Goal: Task Accomplishment & Management: Complete application form

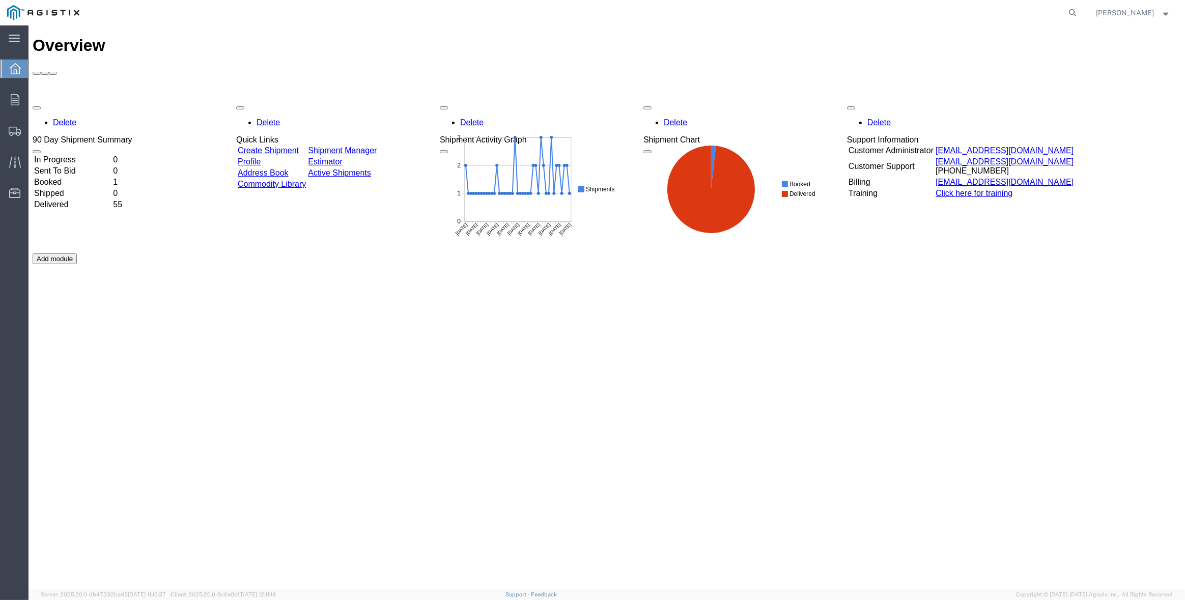
click at [299, 146] on td "Create Shipment" at bounding box center [271, 151] width 69 height 10
click at [299, 146] on link "Create Shipment" at bounding box center [268, 150] width 61 height 9
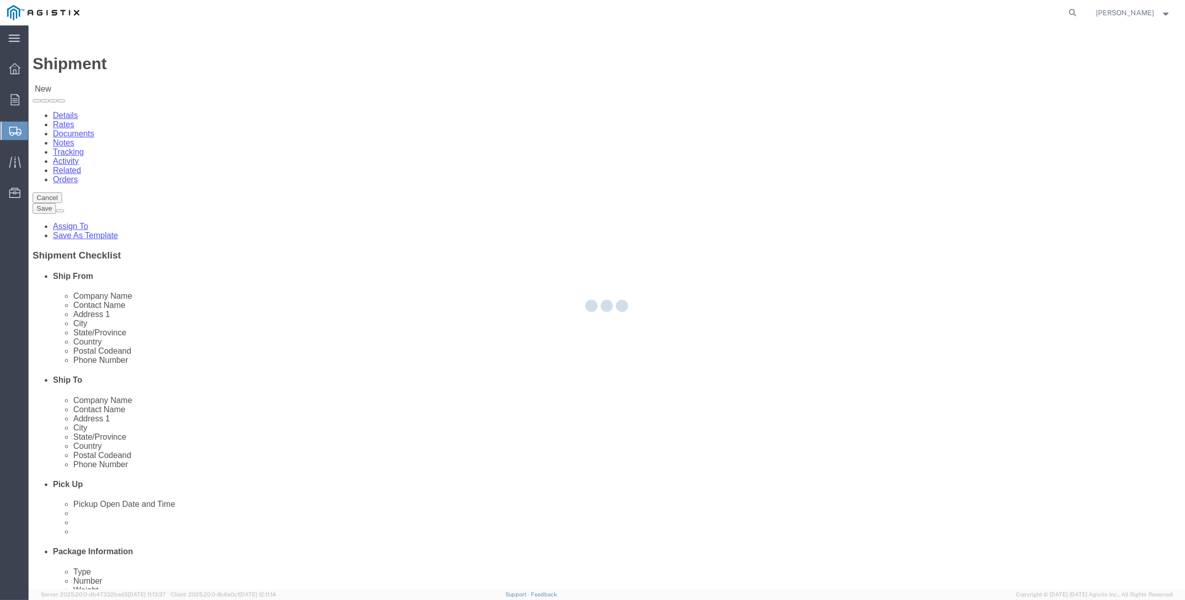
select select
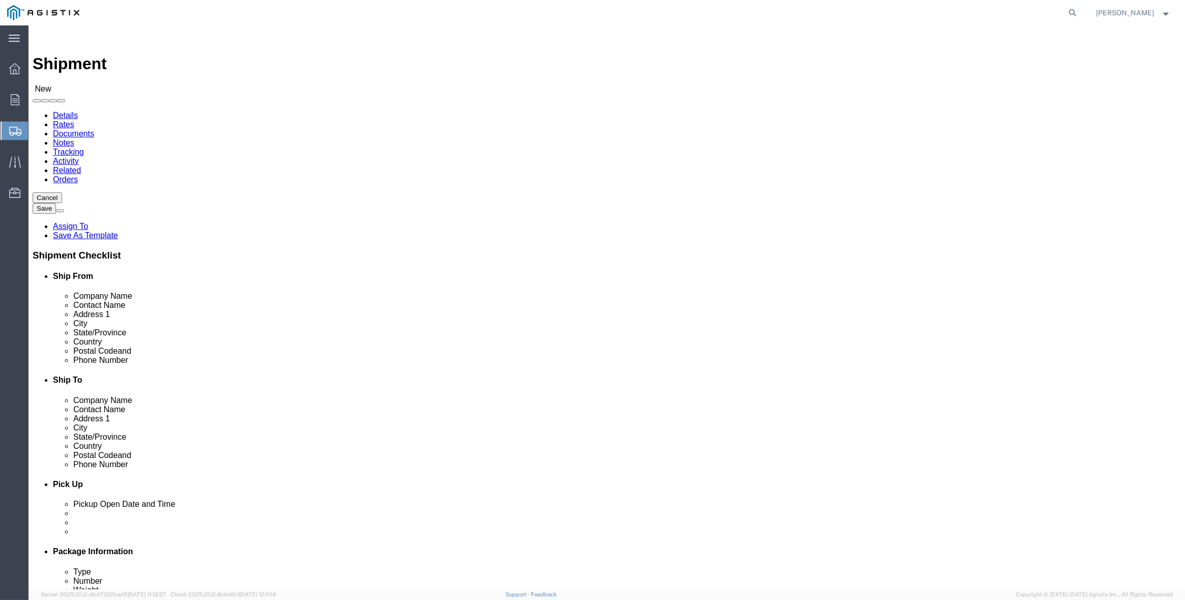
drag, startPoint x: 384, startPoint y: 176, endPoint x: 356, endPoint y: 150, distance: 38.2
click select "Select Inertia Engineering & Machine Works Inc PG&E"
select select "9596"
click select "Select Inertia Engineering & Machine Works Inc PG&E"
select select "PURCHORD"
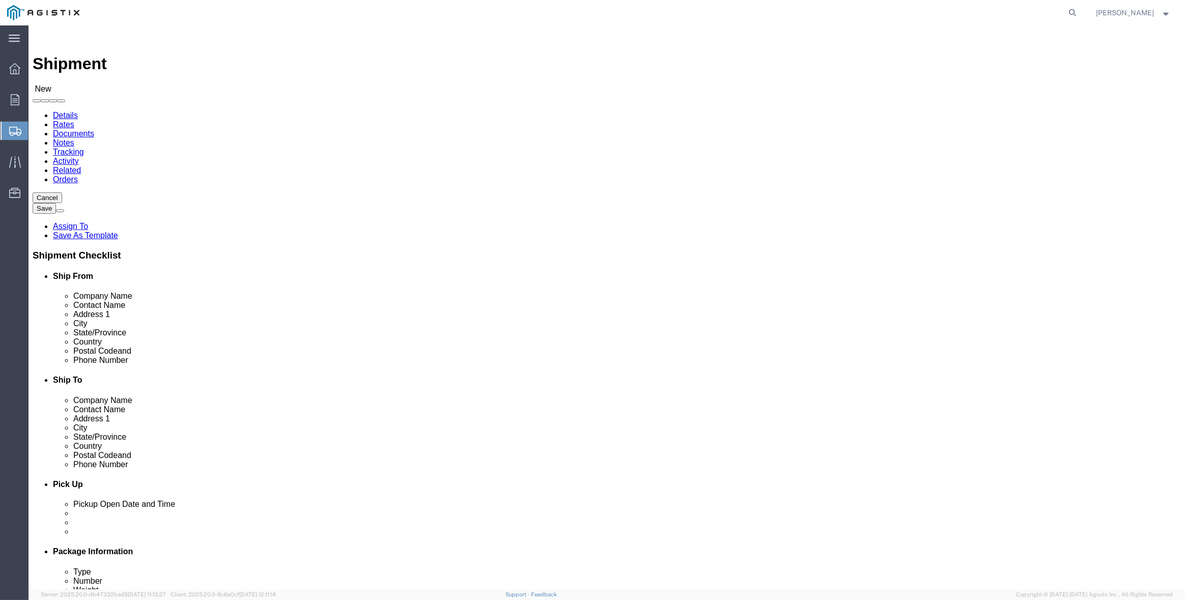
select select
click select "Select All Others [GEOGRAPHIC_DATA] [GEOGRAPHIC_DATA] [GEOGRAPHIC_DATA] [GEOGRA…"
select select "19745"
click select "Select All Others [GEOGRAPHIC_DATA] [GEOGRAPHIC_DATA] [GEOGRAPHIC_DATA] [GEOGRA…"
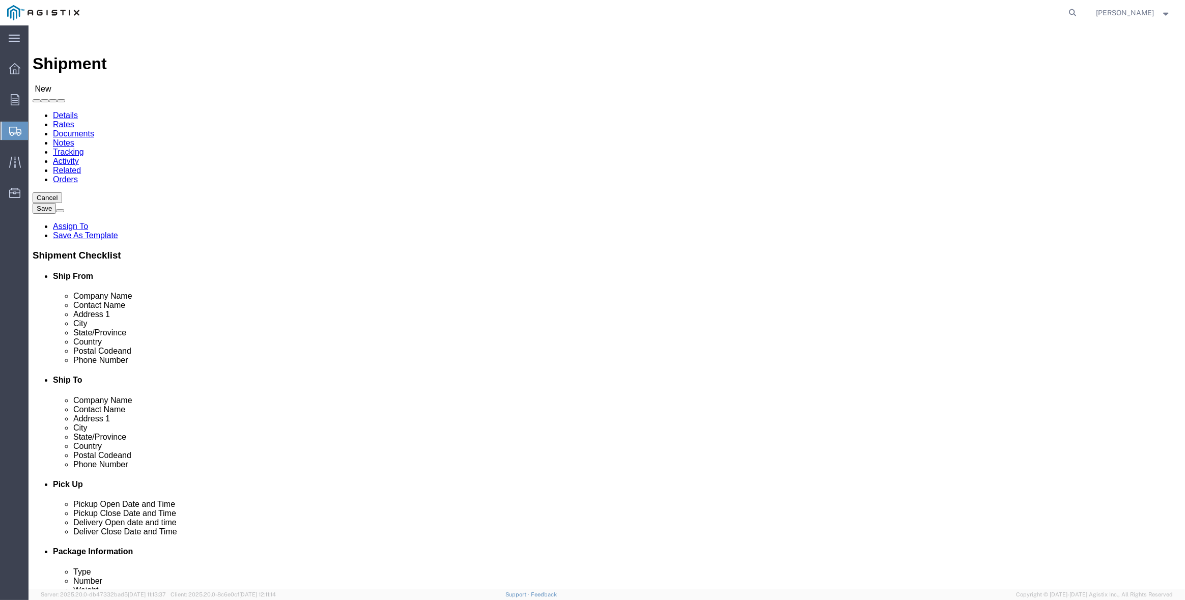
click span
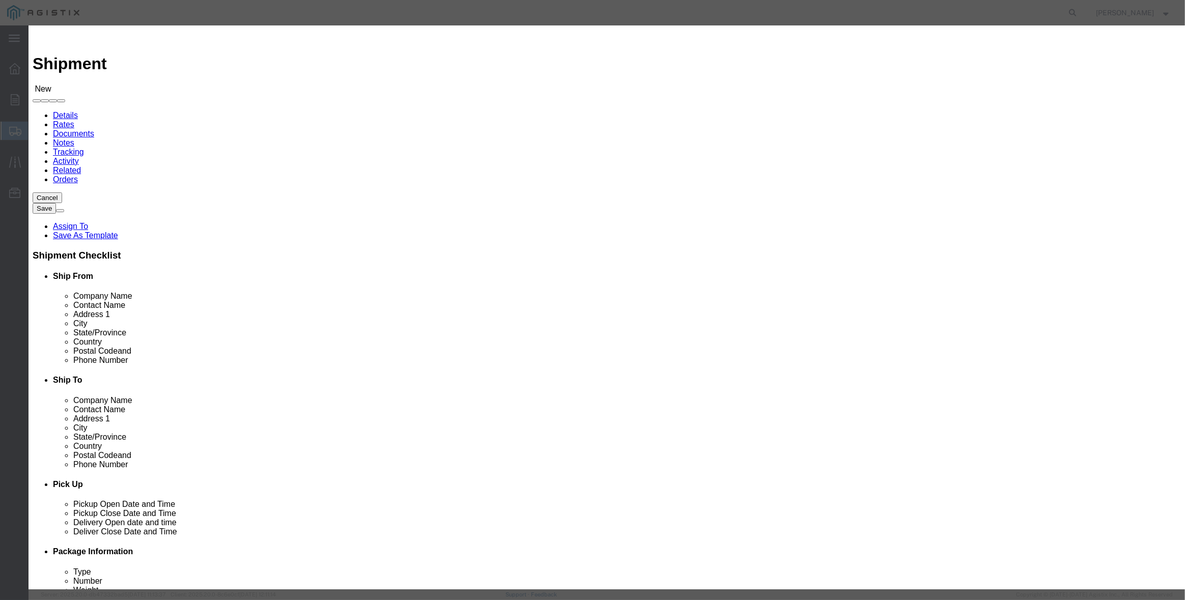
click td "Select"
click button "Select"
select select
type input "MPS dba Inertia Engineering & Machine Works Inc"
type input "[PERSON_NAME]"
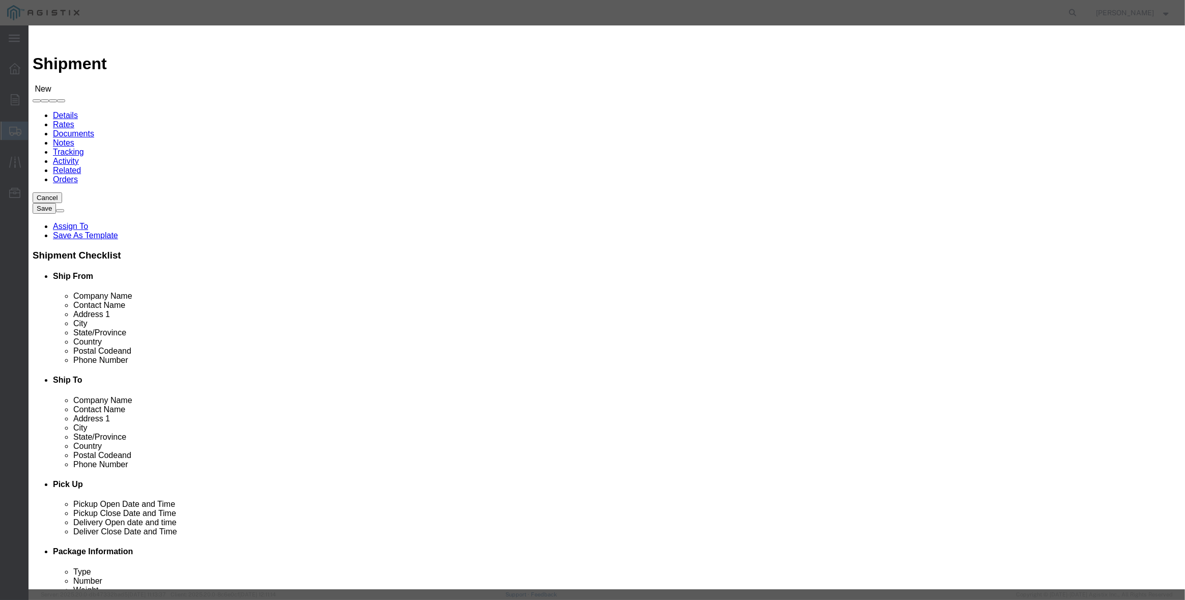
type input "[STREET_ADDRESS][PERSON_NAME]"
type input "Stockton"
type input "95215"
type input "[PHONE_NUMBER]"
select select "CA"
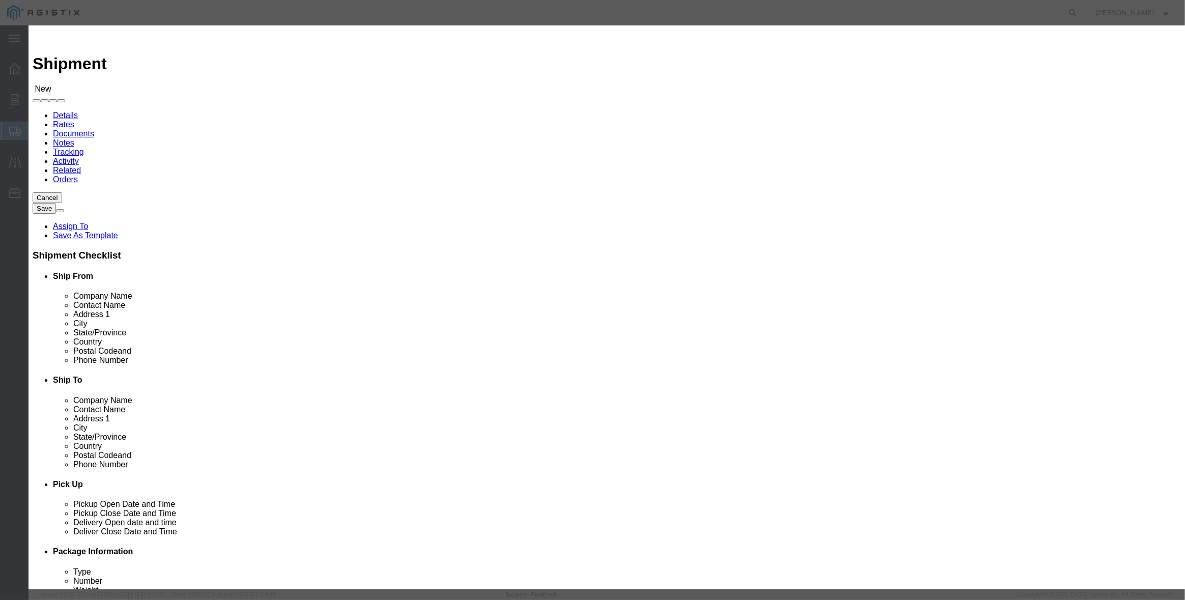
click button "Select"
select select
type input "PG&E - [GEOGRAPHIC_DATA]"
type input "Pacific Gas & Electric Company"
type input "Fresno Receiving"
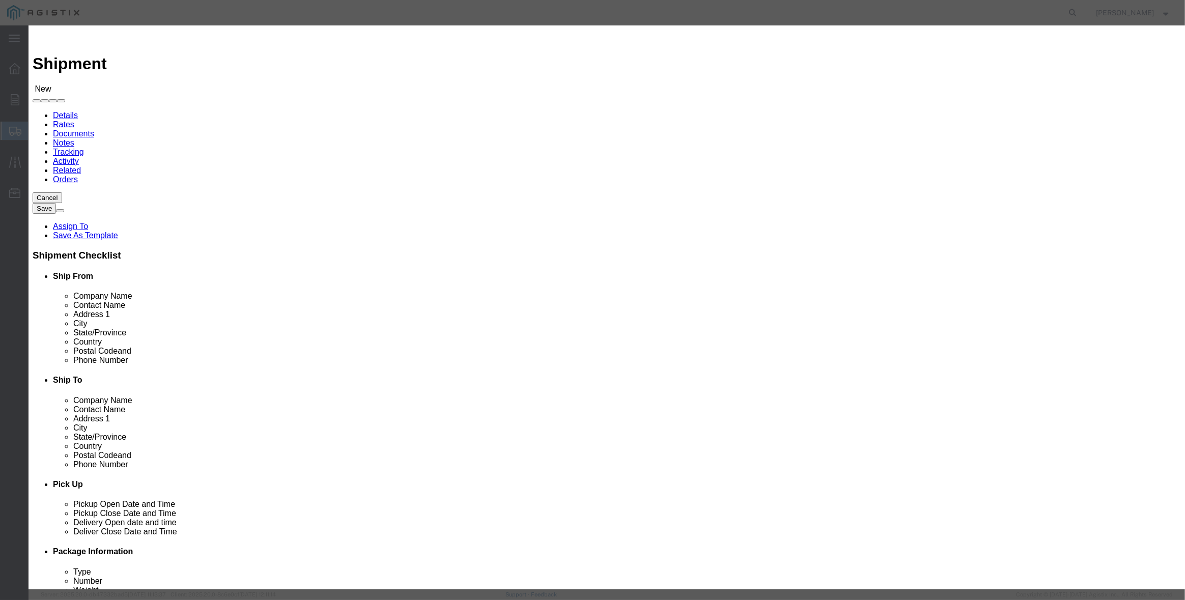
type input "[STREET_ADDRESS]"
type input "[GEOGRAPHIC_DATA]"
type input "93725"
type input "[PHONE_NUMBER]"
select select "CA"
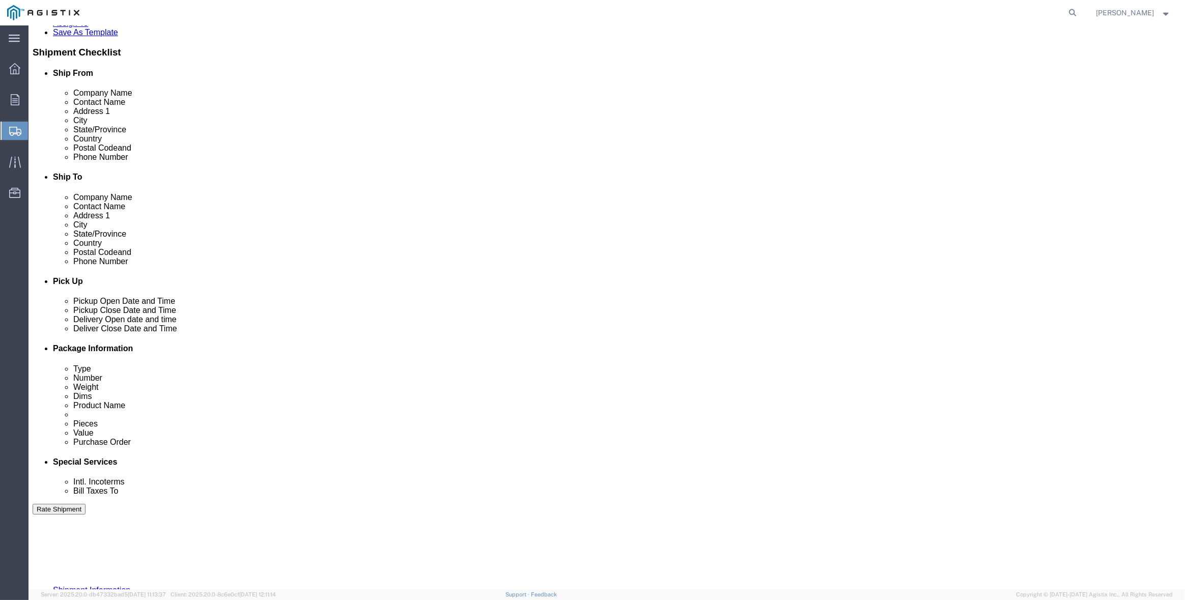
scroll to position [204, 0]
click div "[DATE] 11:00 AM"
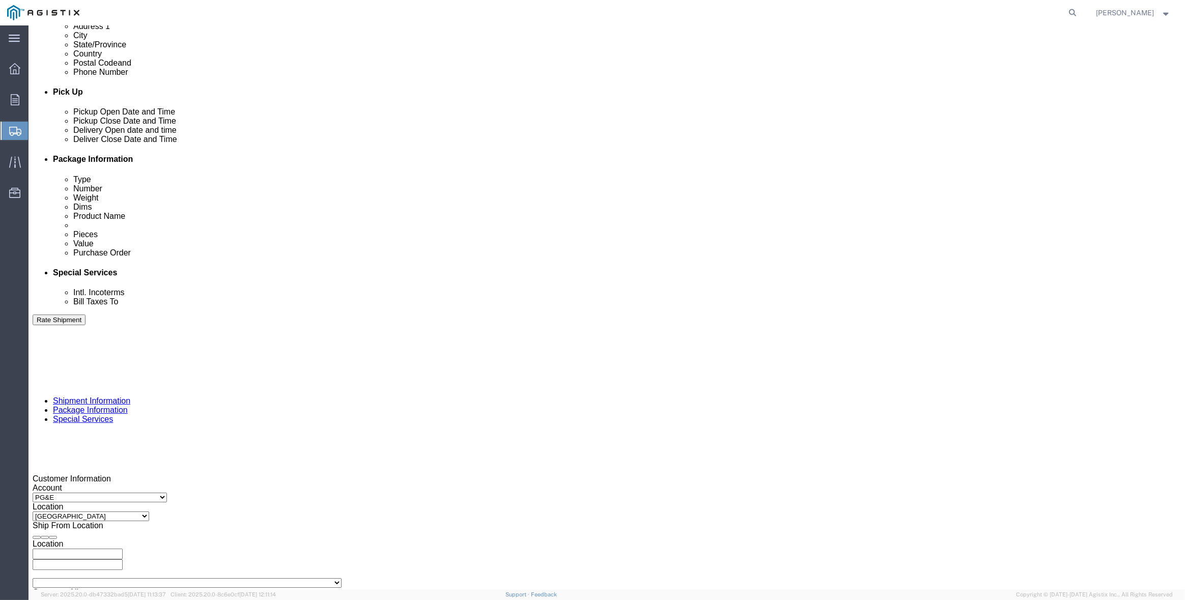
click button "Apply"
click div "[DATE] 12:00 PM"
type input "2:00 PM"
click button "Apply"
click div
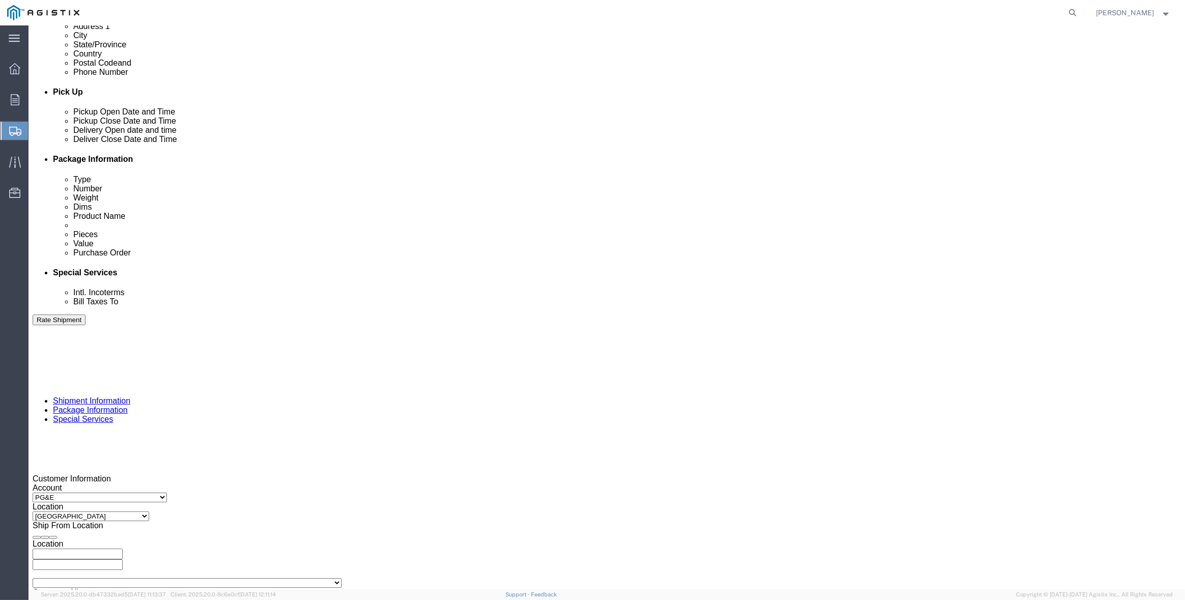
click input "3:00 PM"
type input "8:00 AM"
click button "Apply"
click div
type input "3:00 PM"
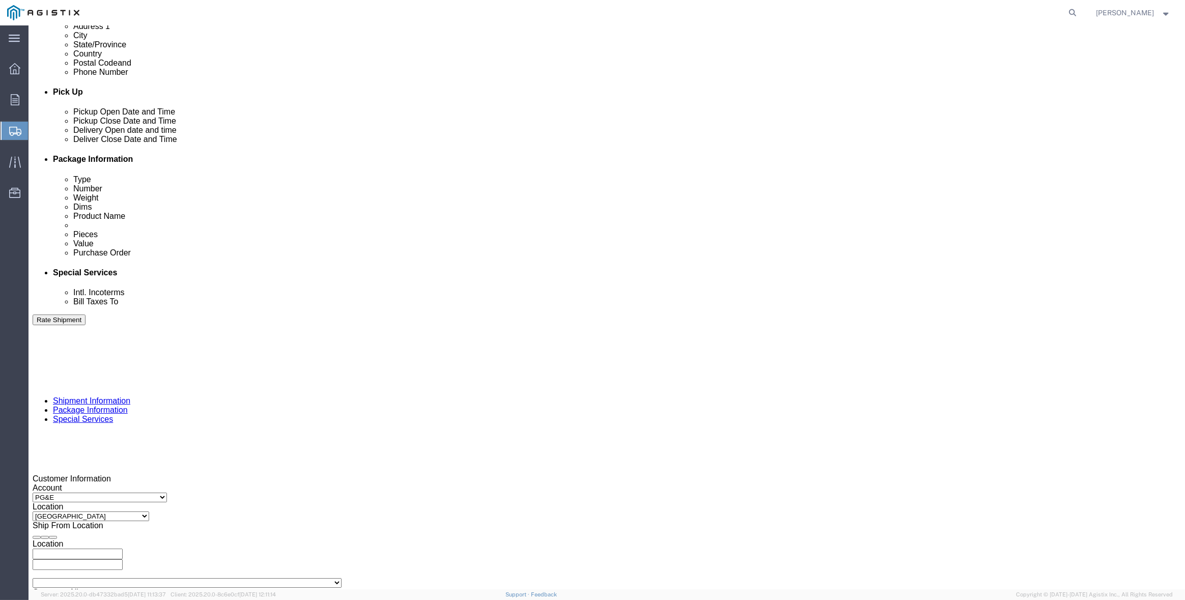
click button "Apply"
click input "text"
type input "3501412327"
select select "SALEORDR"
type input "295503"
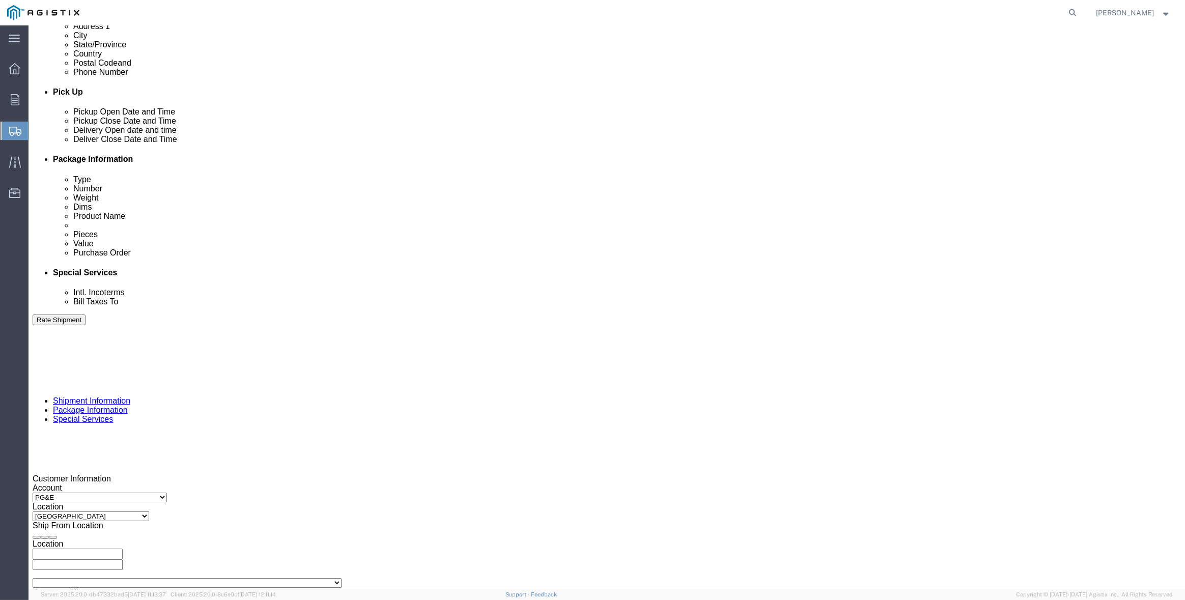
click div "Mode Select Air Less than Truckload Multi-Leg Ocean Freight Rail Small Parcel T…"
click select "Select Air Less than Truckload Multi-Leg Ocean Freight Rail Small Parcel Truckl…"
select select "TL"
click select "Select Air Less than Truckload Multi-Leg Ocean Freight Rail Small Parcel Truckl…"
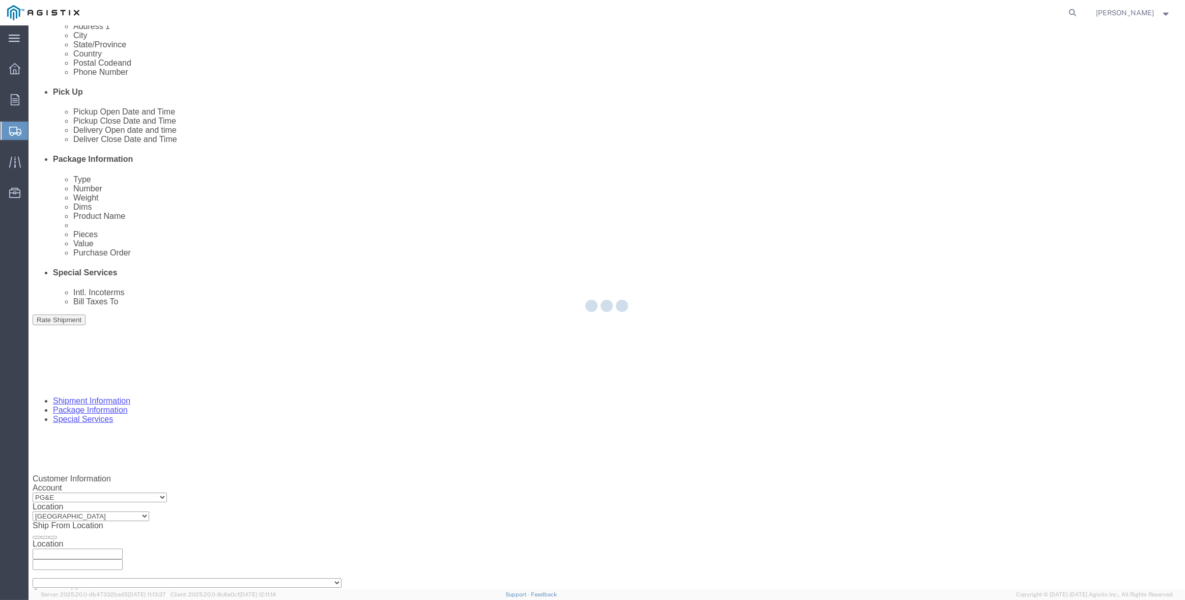
select select
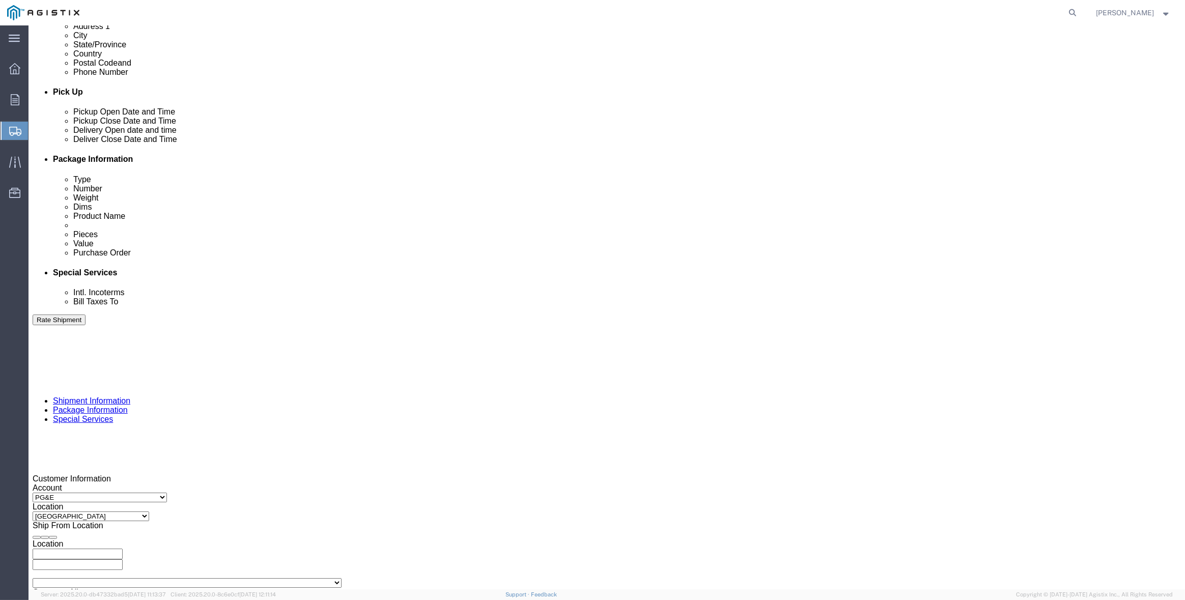
click select "Select 1-Ton (PSS) 10 Wheel 10 Yard Dump Truck 20 Yard Dump Truck Bobtail Botto…"
select select "FLBD"
click select "Select 1-Ton (PSS) 10 Wheel 10 Yard Dump Truck 20 Yard Dump Truck Bobtail Botto…"
click select "Select 35 Feet 20 Feet 28 Feet 53 Feet 40 Feet 48 Feet"
select select "53FT"
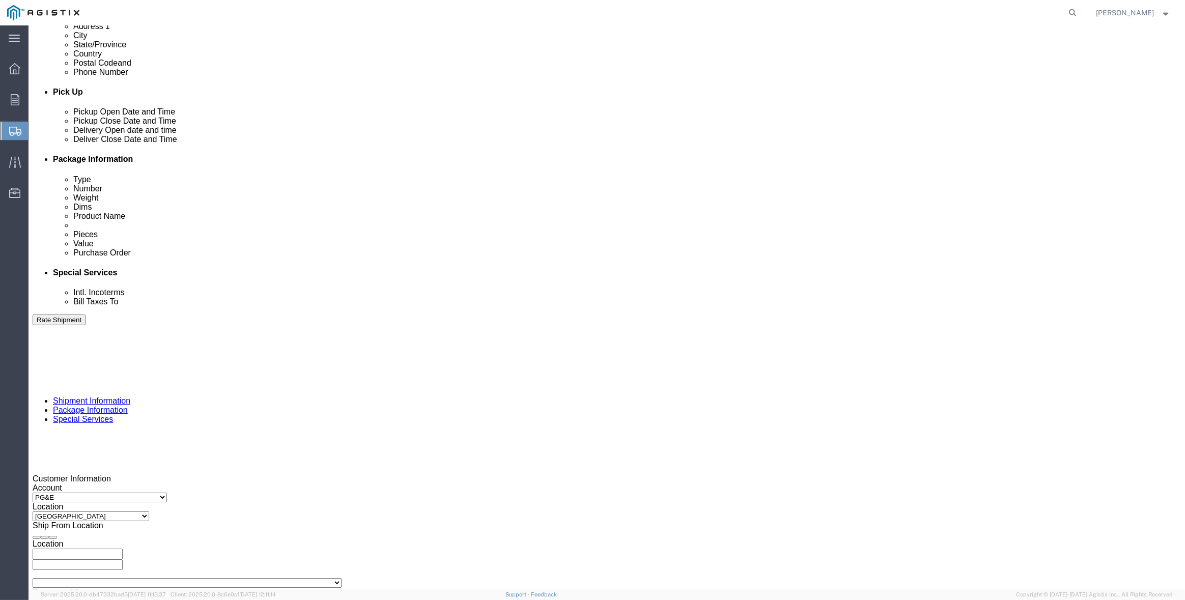
click select "Select 35 Feet 20 Feet 28 Feet 53 Feet 40 Feet 48 Feet"
click div "Previous Continue"
click button "Continue"
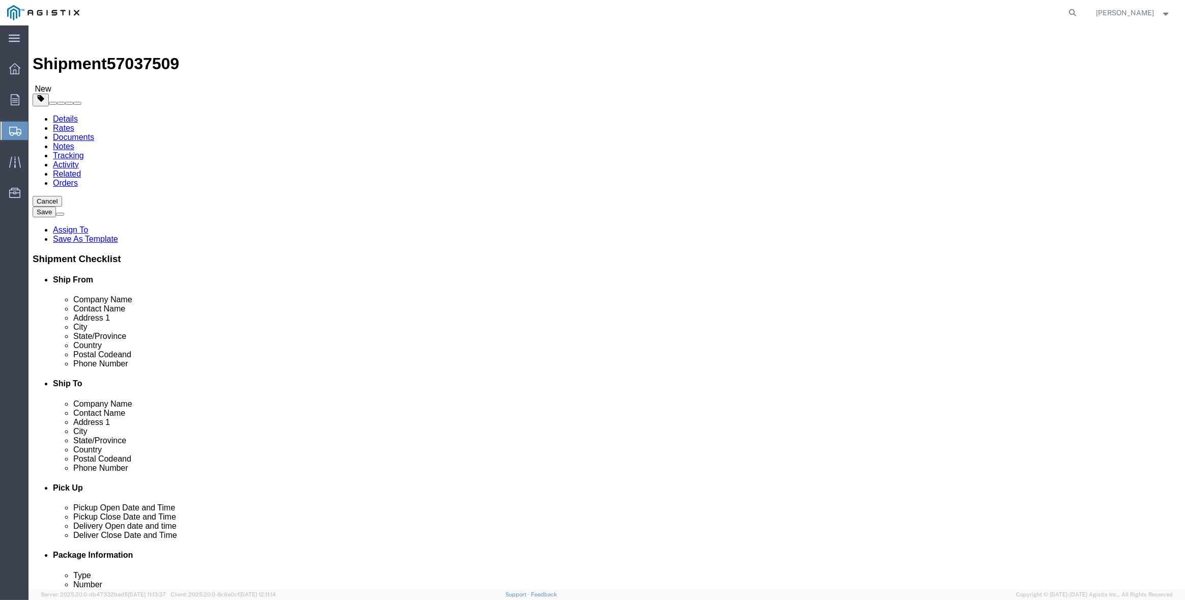
click select "Select Bulk Bundle(s) Cardboard Box(es) Carton(s) Crate(s) Drum(s) (Fiberboard)…"
select select "CRAT"
click select "Select Bulk Bundle(s) Cardboard Box(es) Carton(s) Crate(s) Drum(s) (Fiberboard)…"
click div "Package Type Select Bulk Bundle(s) Cardboard Box(es) Carton(s) Crate(s) Drum(s)…"
click input "1"
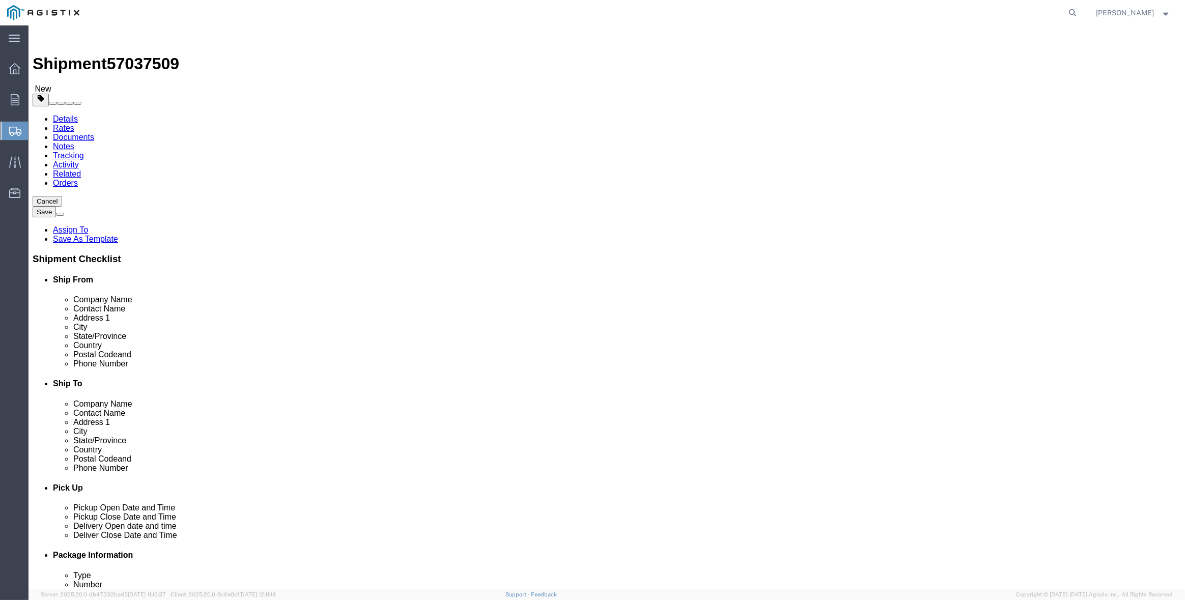
type input "16"
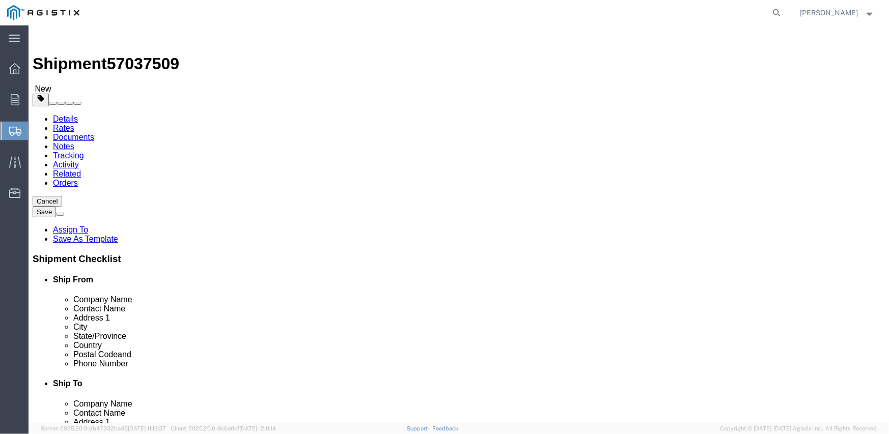
click input "text"
type input "140"
type input "47"
type input "49"
click input "16"
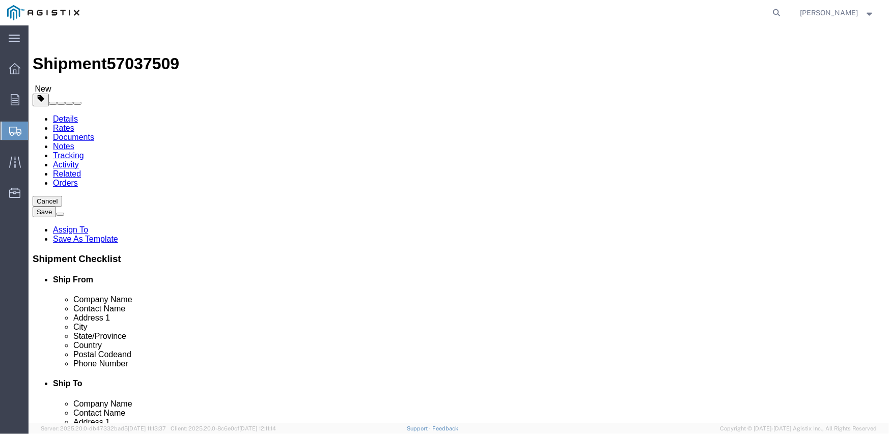
click input "16"
type input "8"
click input "0.00"
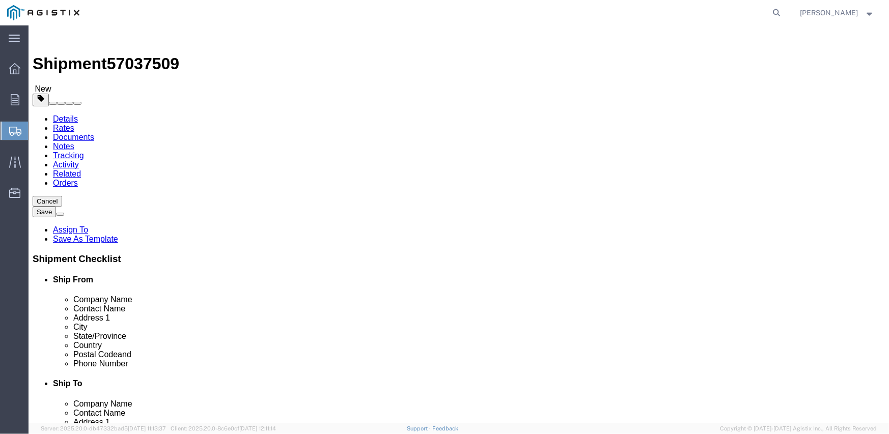
type input "5984"
click link "Add Content"
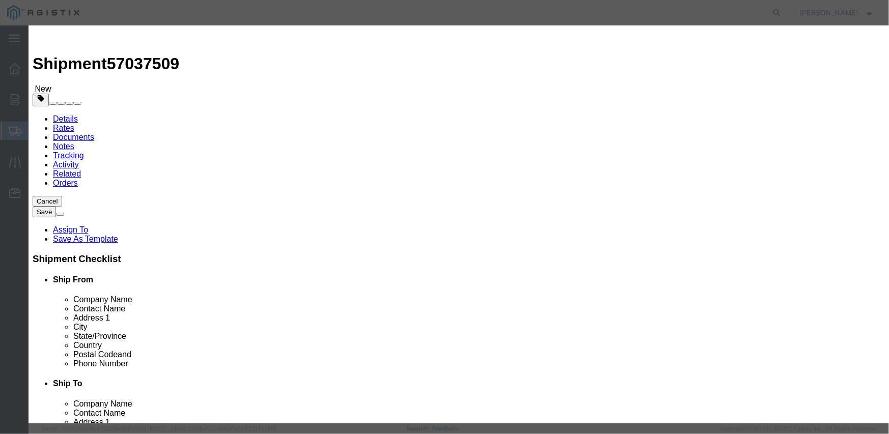
click input "text"
paste input "L26S1LSUG3J21"
type input "L26S1LSUG3J21"
click input "0"
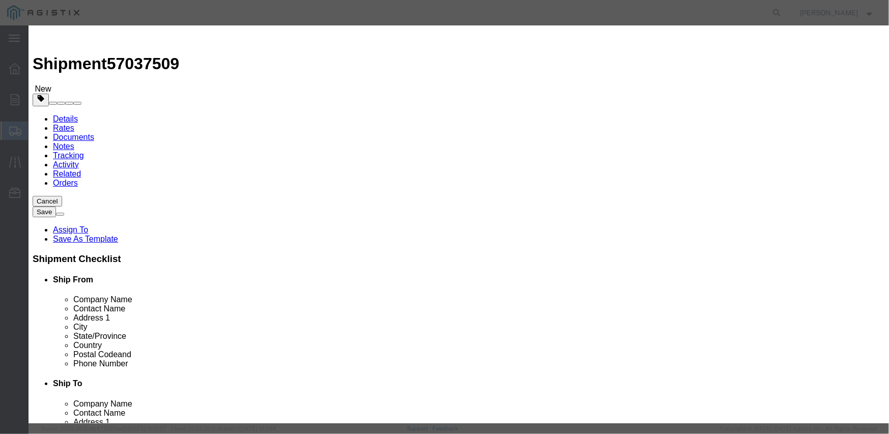
type input "8"
click input "text"
paste input "44,088.08"
type input "44,088.08"
click textarea
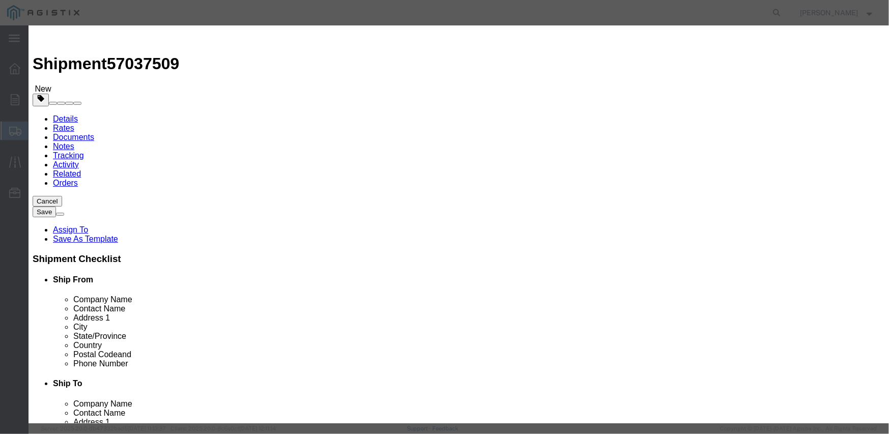
click input "L26S1LSUG3J21"
click textarea
paste textarea "L26S1LSUG3J21"
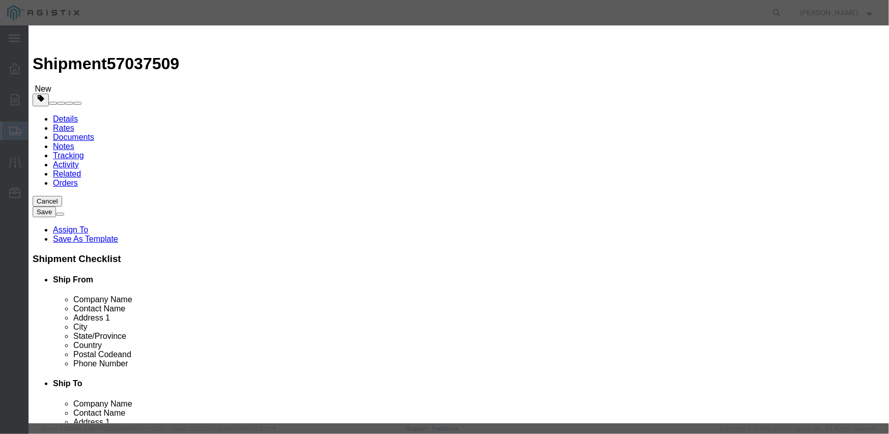
type textarea "L26S1LSUG3J21"
click select "Select Account Type Activity ID Airline Appointment Number ASN Batch Number Bil…"
select select "PURCHORD"
click select "Select Account Type Activity ID Airline Appointment Number ASN Batch Number Bil…"
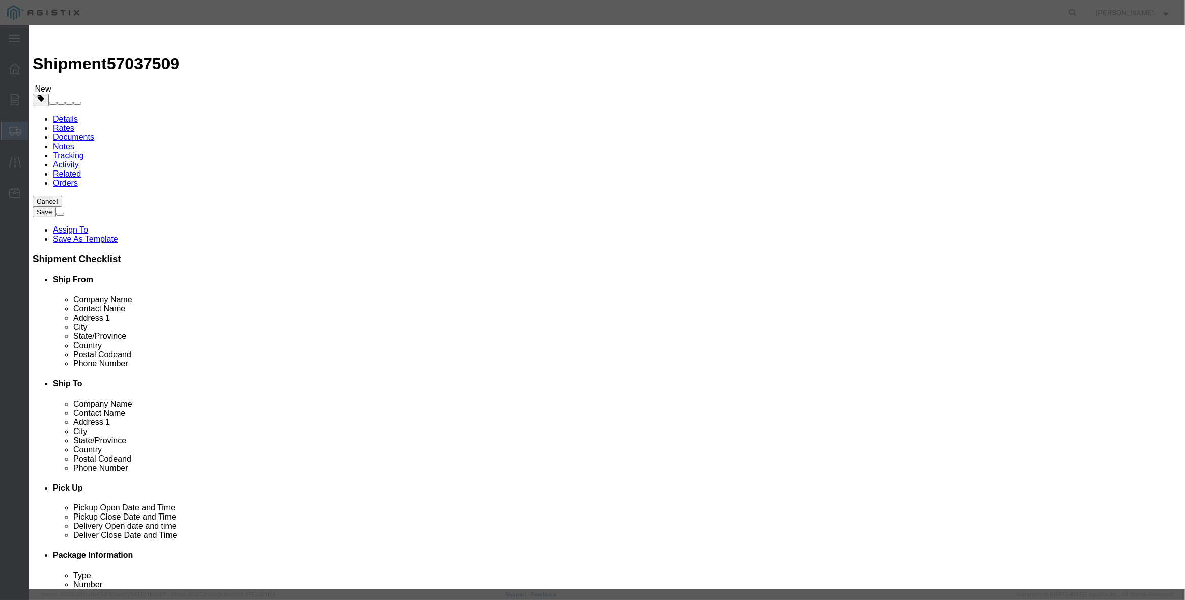
click input "text"
paste input "3501412327"
type input "3501412327"
select select "SALEORDR"
type input "295503"
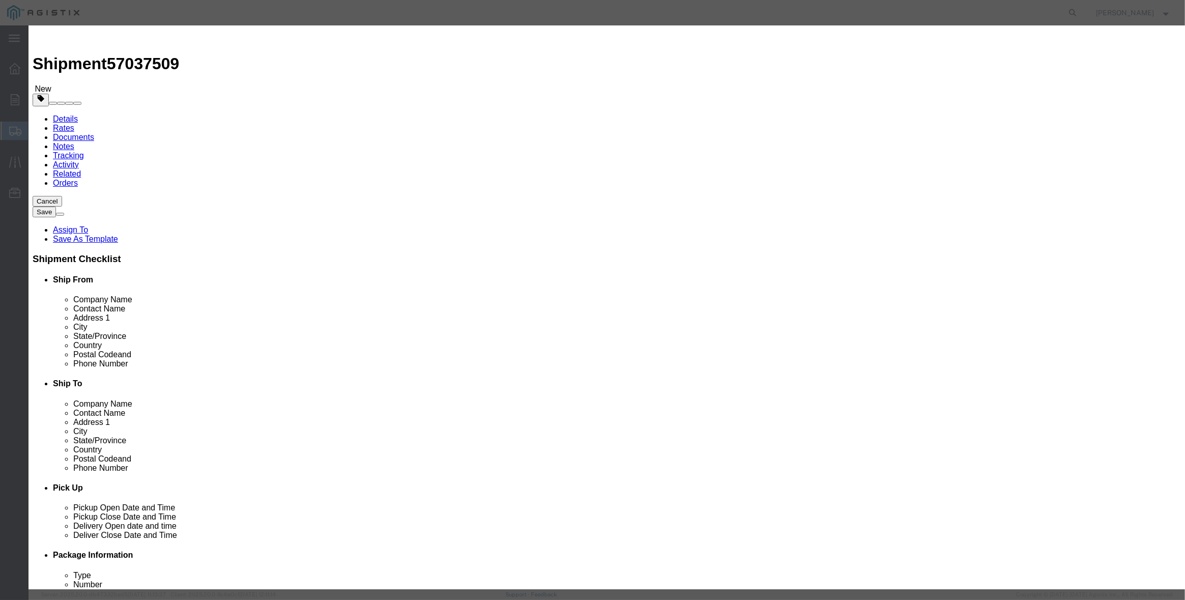
click button "Save & Close"
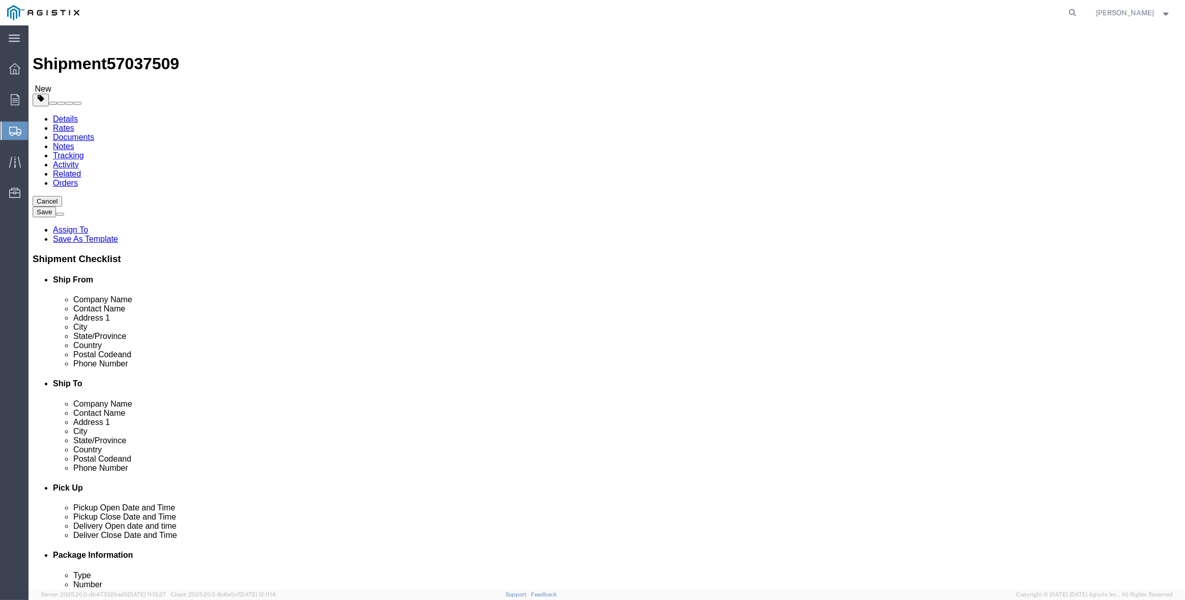
click button "Previous"
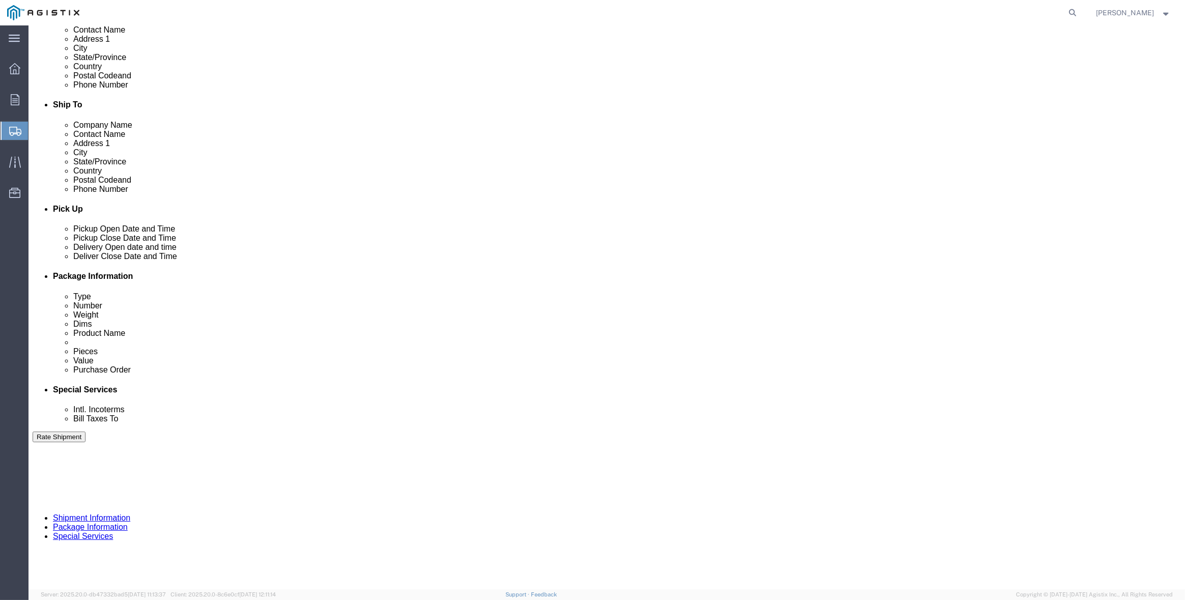
scroll to position [393, 0]
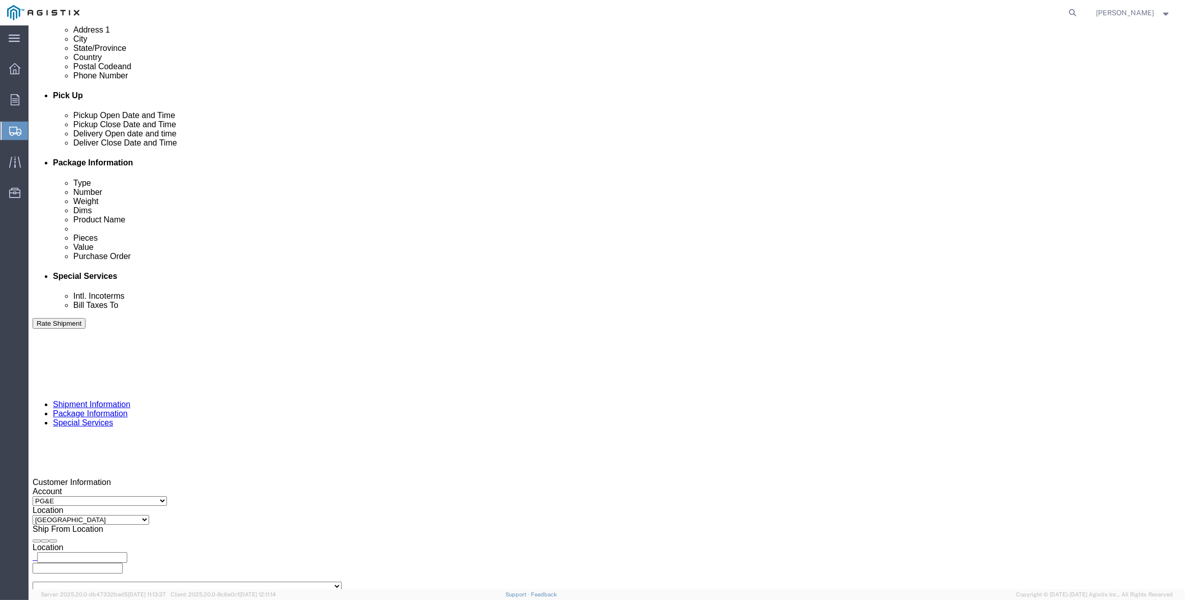
click select "Select 35 Feet 20 Feet 28 Feet 53 Feet 40 Feet 48 Feet"
select select
click select "Select 35 Feet 20 Feet 28 Feet 53 Feet 40 Feet 48 Feet"
click div "Previous Continue"
click button "Continue"
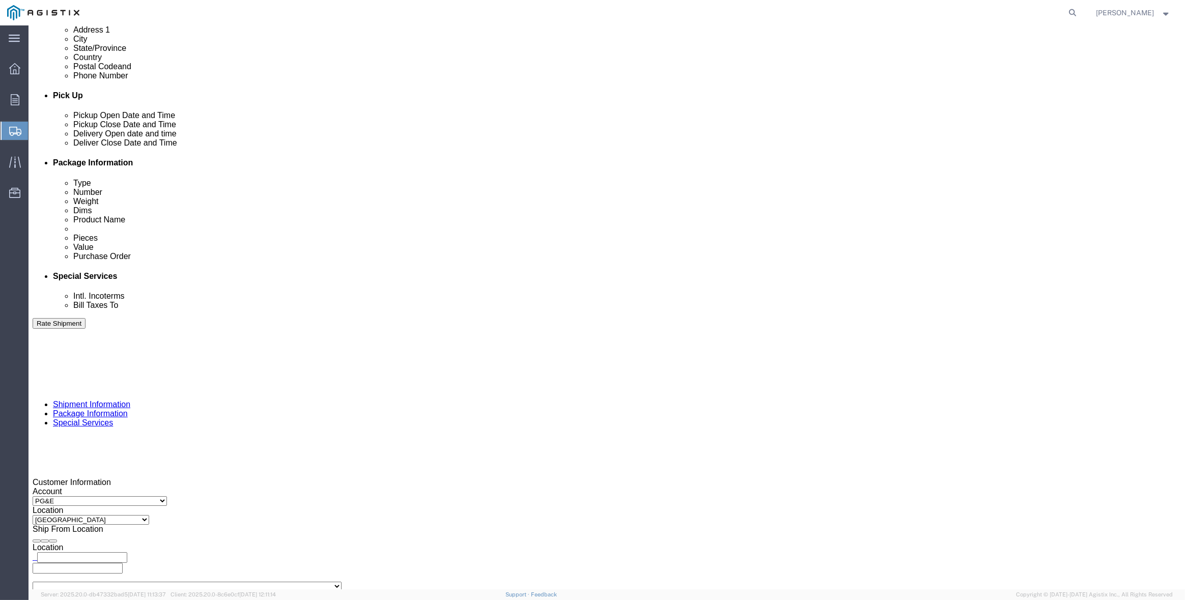
scroll to position [0, 0]
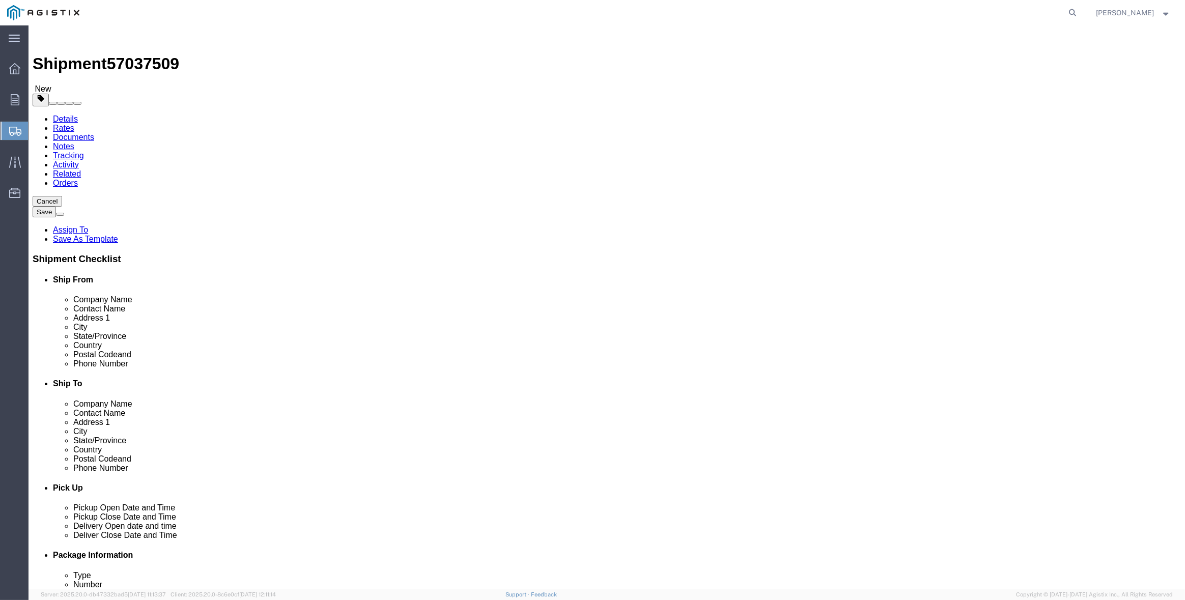
click button "Continue"
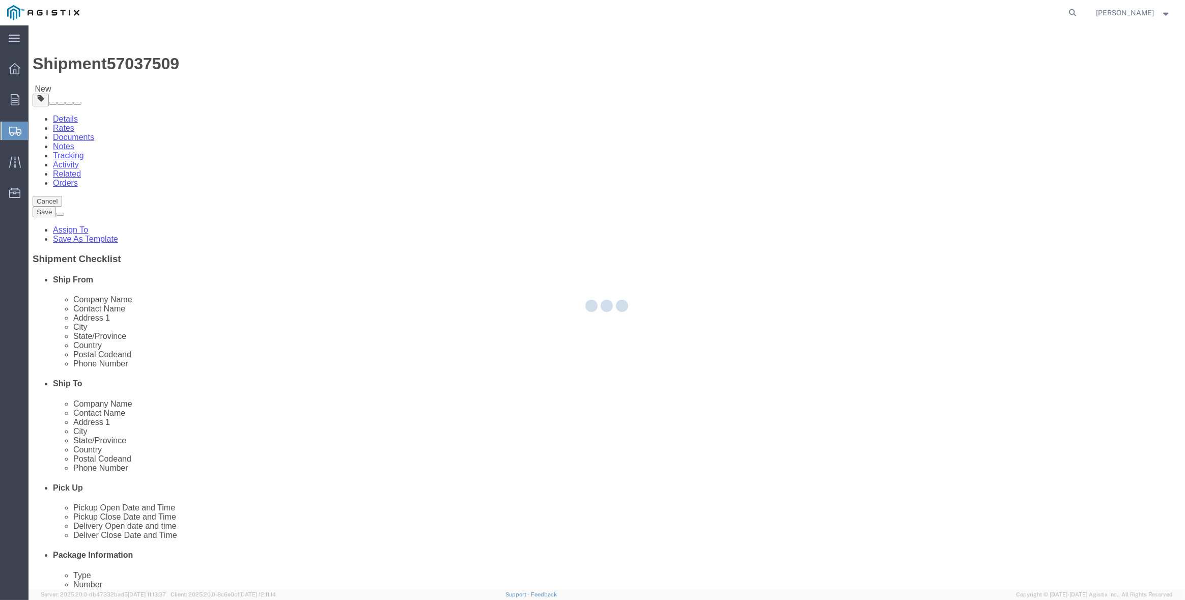
select select
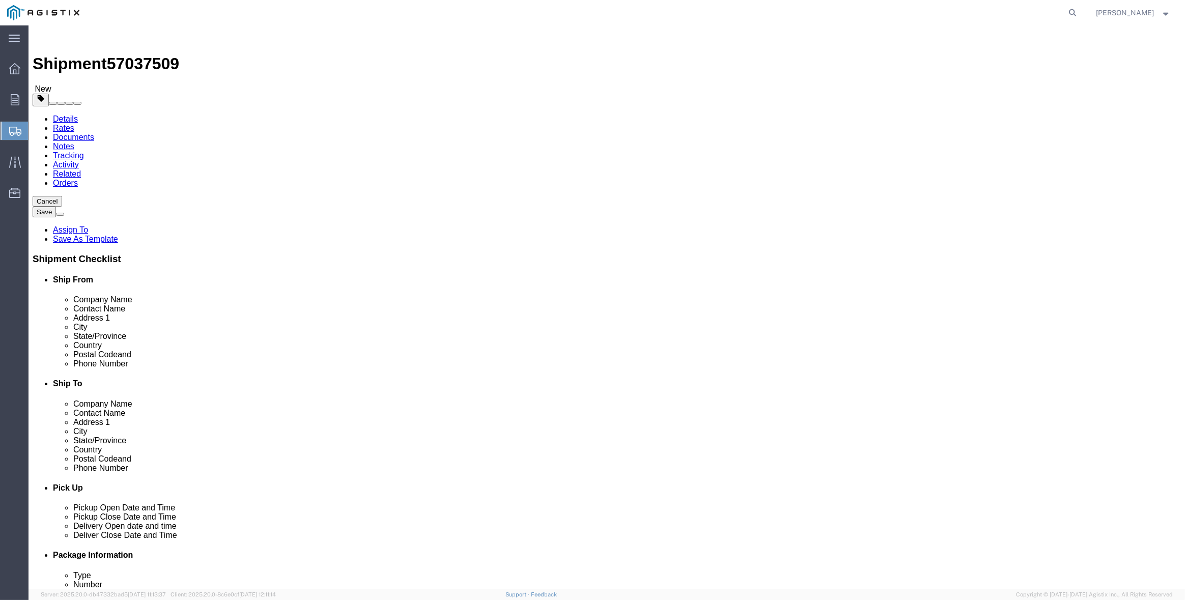
click button "Rate Shipment"
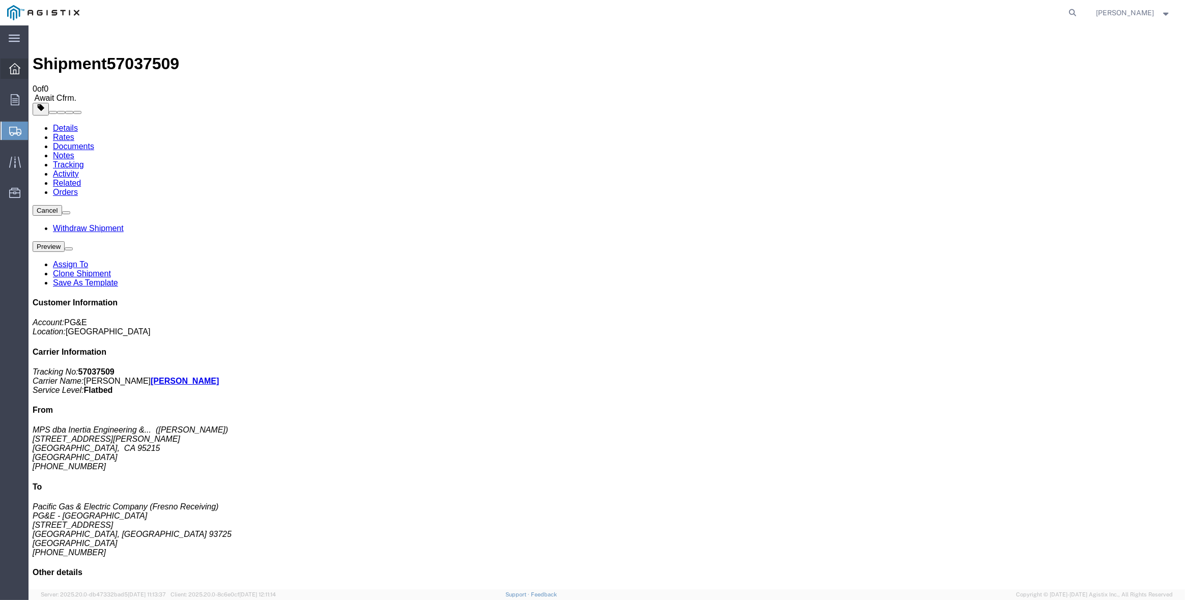
click at [13, 66] on icon at bounding box center [14, 68] width 11 height 11
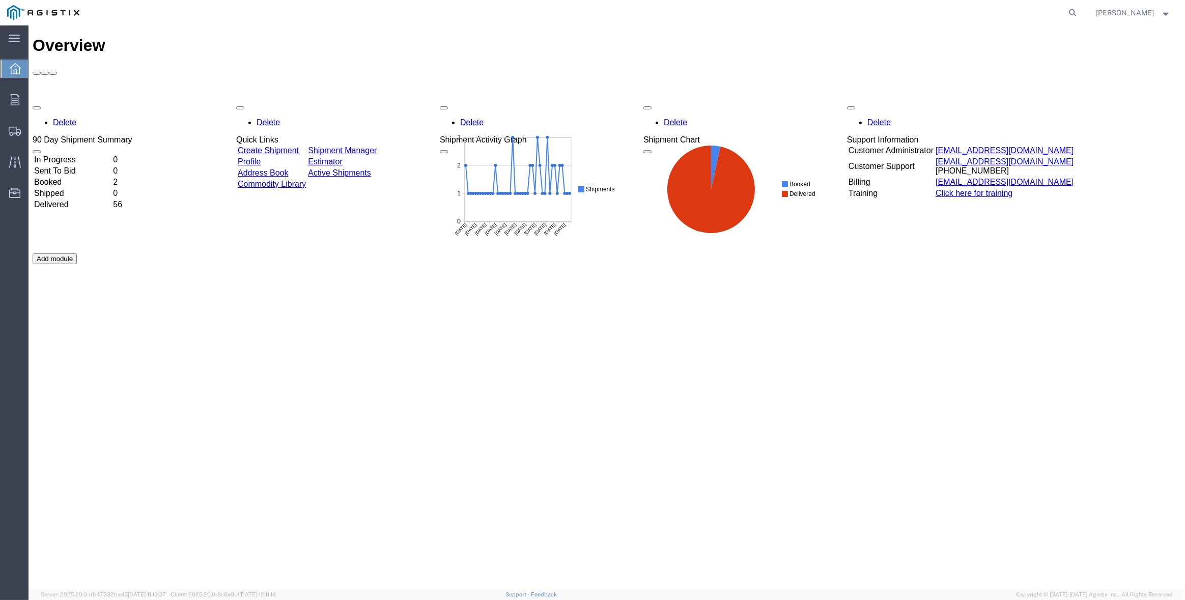
click at [290, 101] on div "Delete 90 Day Shipment Summary In Progress 0 Sent To Bid 0 Booked 2 Shipped 0 D…" at bounding box center [607, 254] width 1149 height 306
click at [299, 146] on link "Create Shipment" at bounding box center [268, 150] width 61 height 9
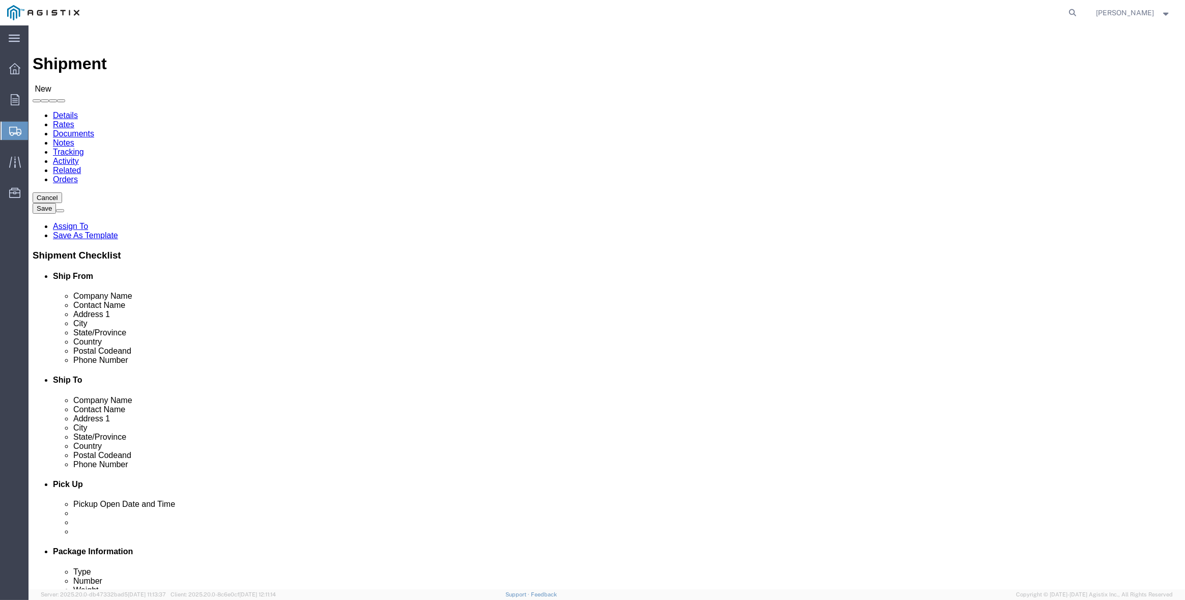
click select "Select Inertia Engineering & Machine Works Inc PG&E"
select select "9596"
click select "Select Inertia Engineering & Machine Works Inc PG&E"
select select "PURCHORD"
select select
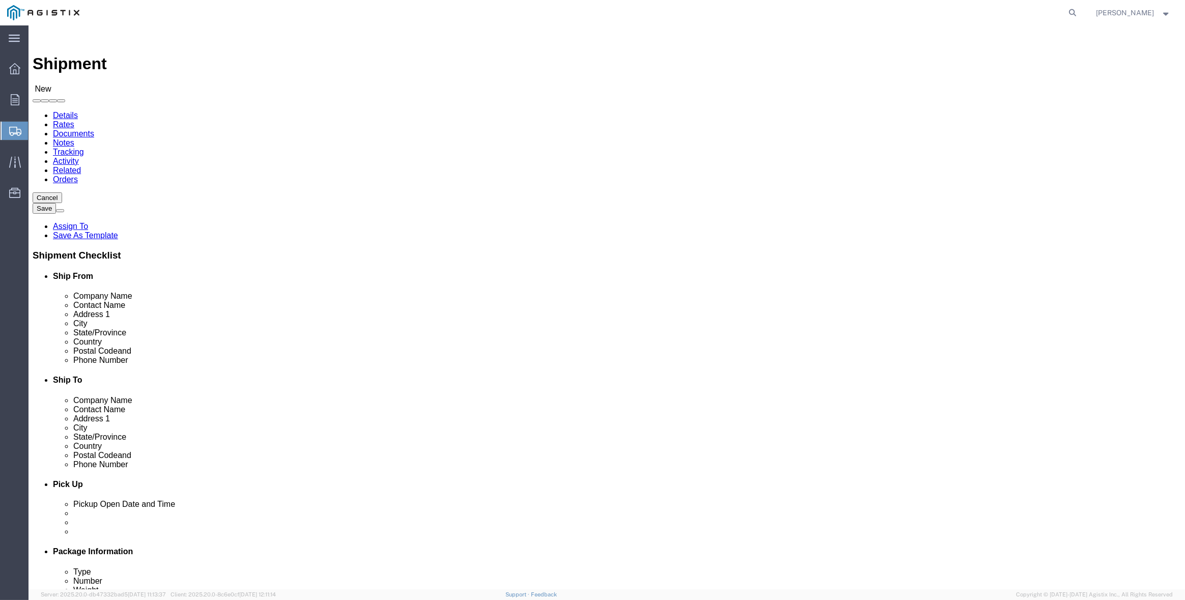
select select
click select "Select All Others [GEOGRAPHIC_DATA] [GEOGRAPHIC_DATA] [GEOGRAPHIC_DATA] [GEOGRA…"
select select "19745"
click select "Select All Others [GEOGRAPHIC_DATA] [GEOGRAPHIC_DATA] [GEOGRAPHIC_DATA] [GEOGRA…"
click span
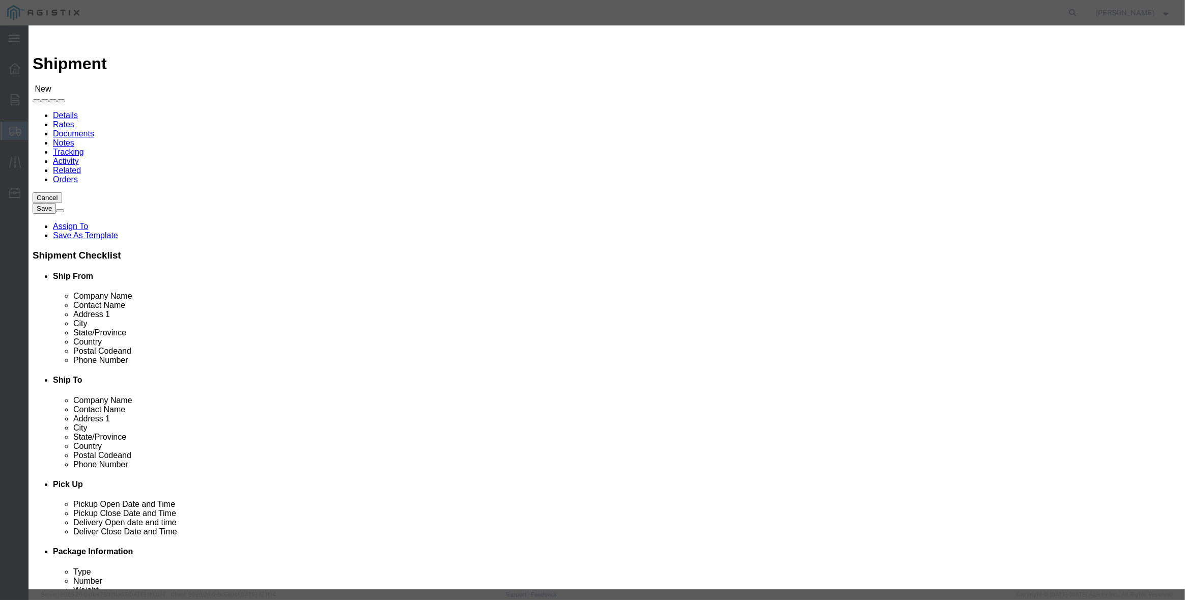
click button "Select"
select select
type input "MPS dba Inertia Engineering & Machine Works Inc"
type input "[PERSON_NAME]"
type input "[STREET_ADDRESS][PERSON_NAME]"
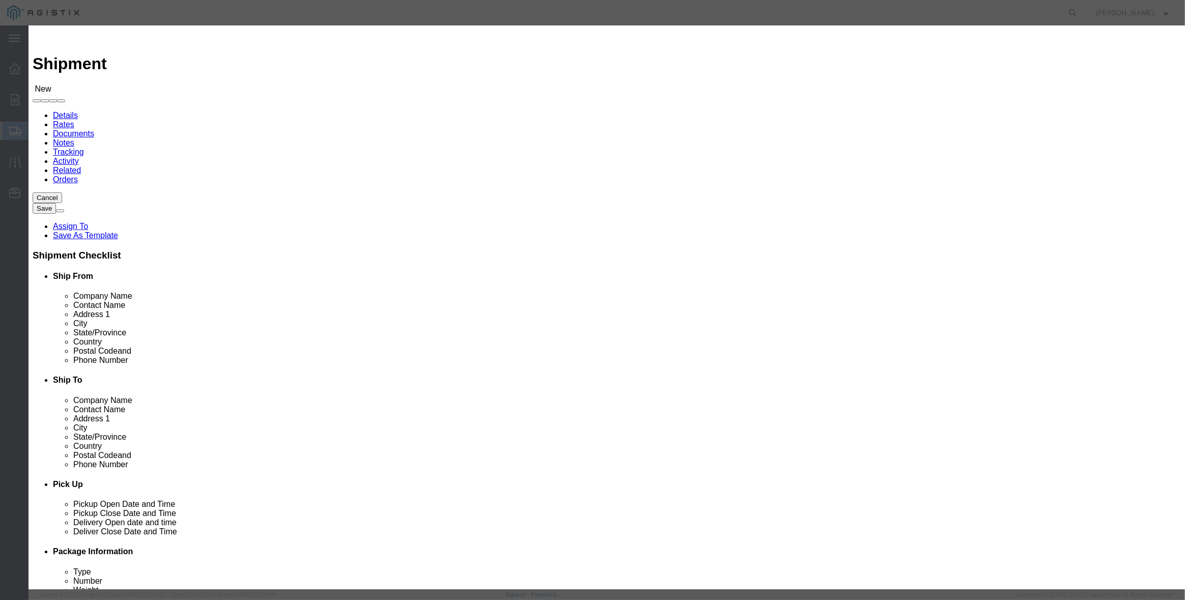
type input "Stockton"
type input "95215"
type input "[PHONE_NUMBER]"
select select "CA"
click button "Select"
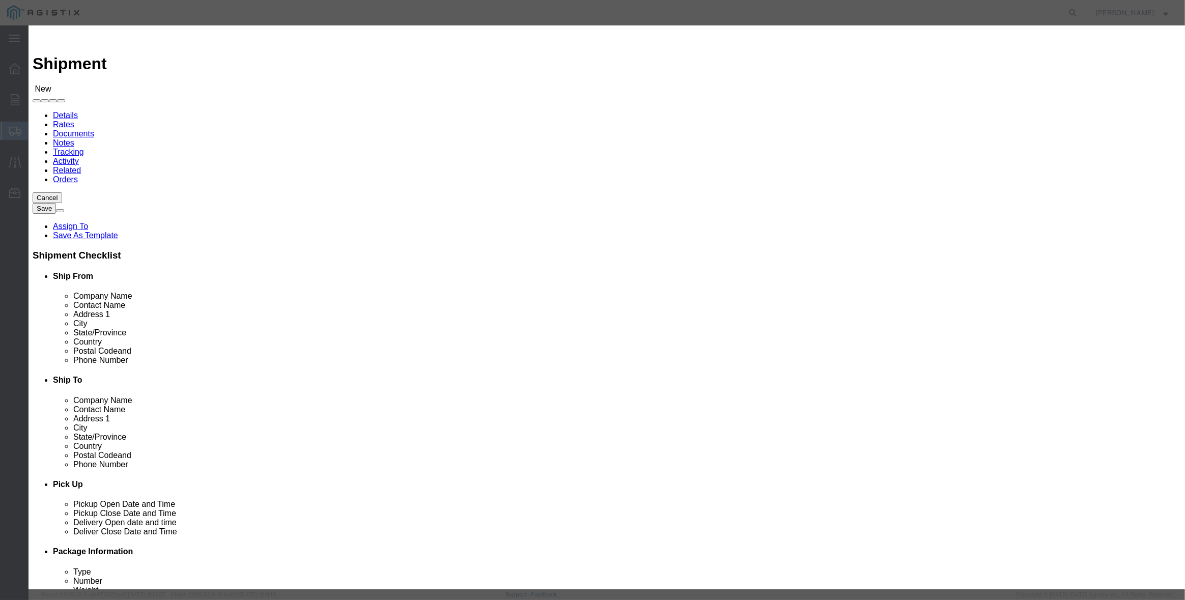
select select
type input "PG&E - [GEOGRAPHIC_DATA]"
type input "Pacific Gas & Electric Company"
type input "Fresno Receiving"
type input "[STREET_ADDRESS]"
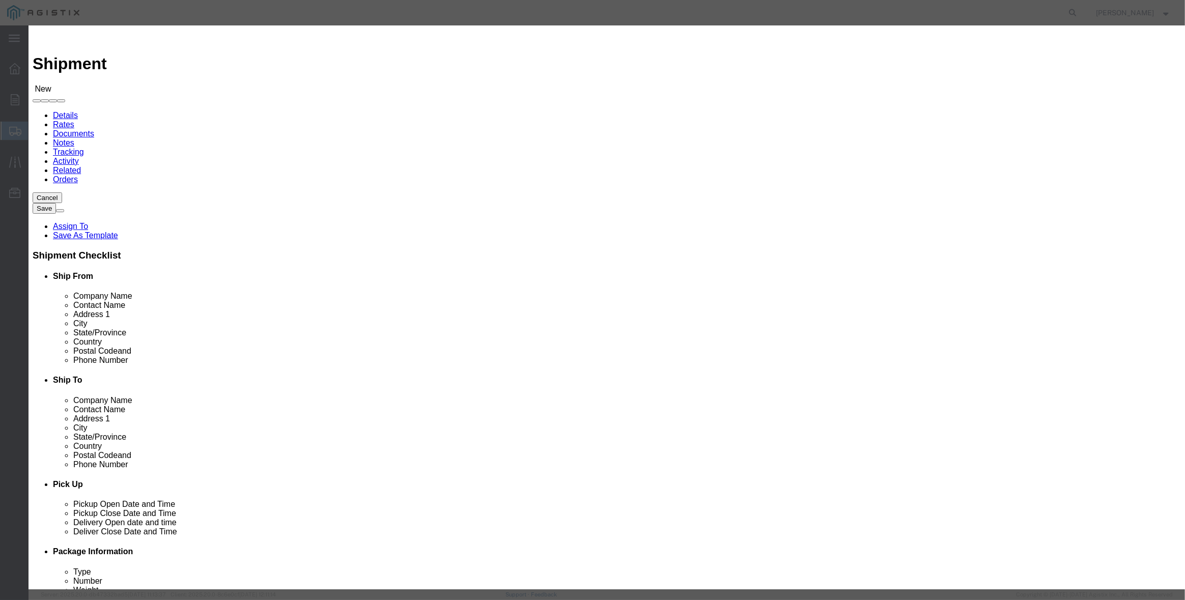
type input "[GEOGRAPHIC_DATA]"
type input "93725"
type input "[PHONE_NUMBER]"
select select "CA"
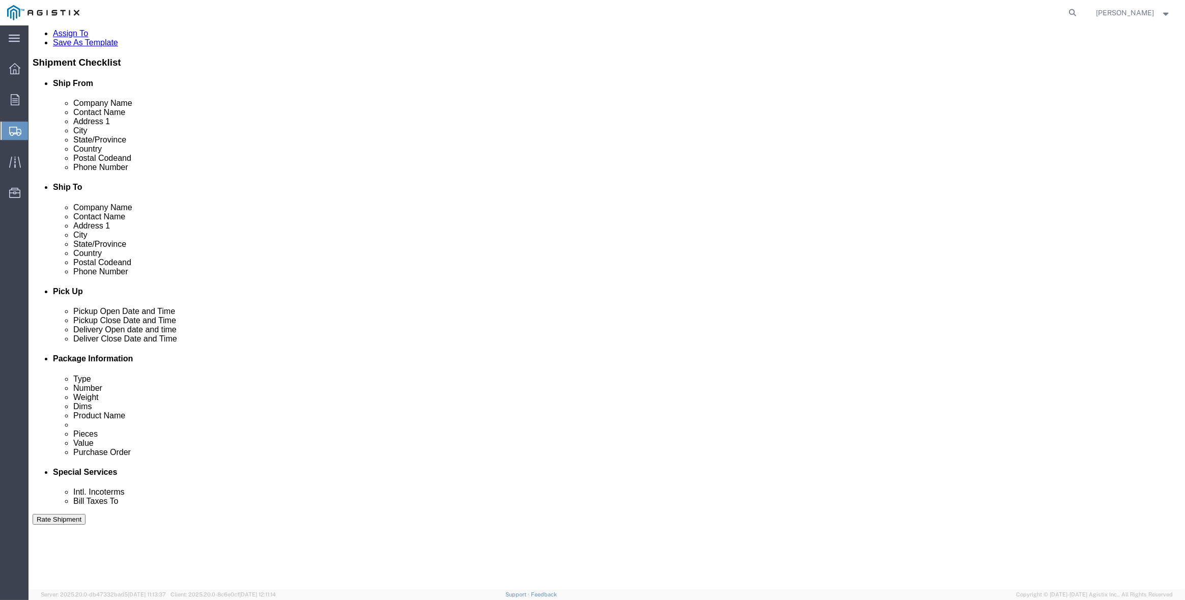
scroll to position [204, 0]
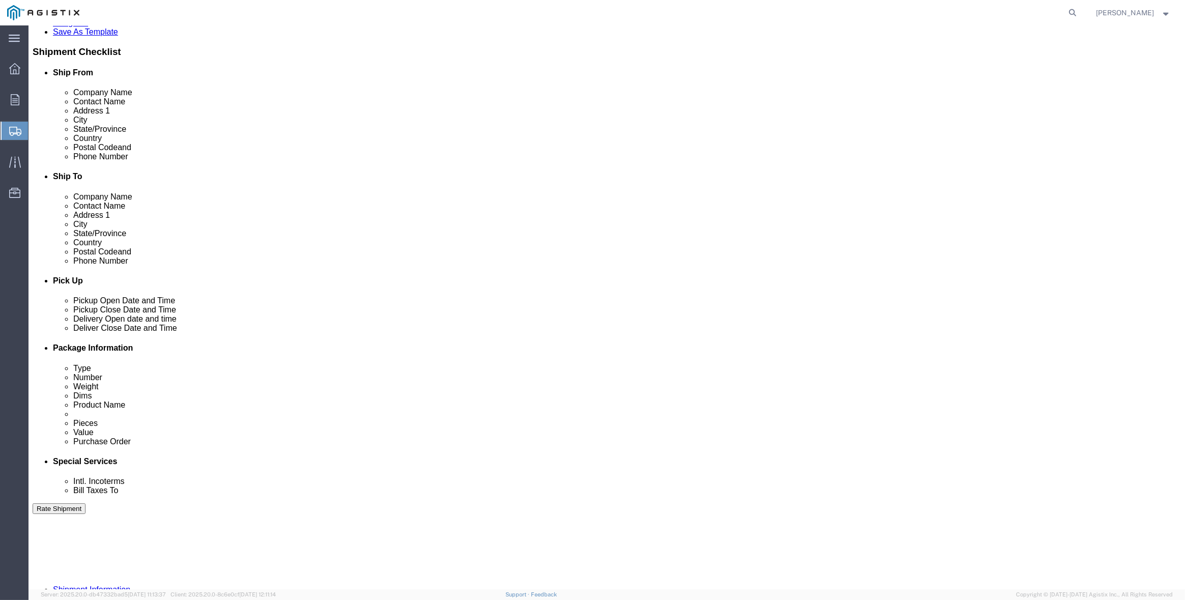
click div "[DATE] 11:00 AM"
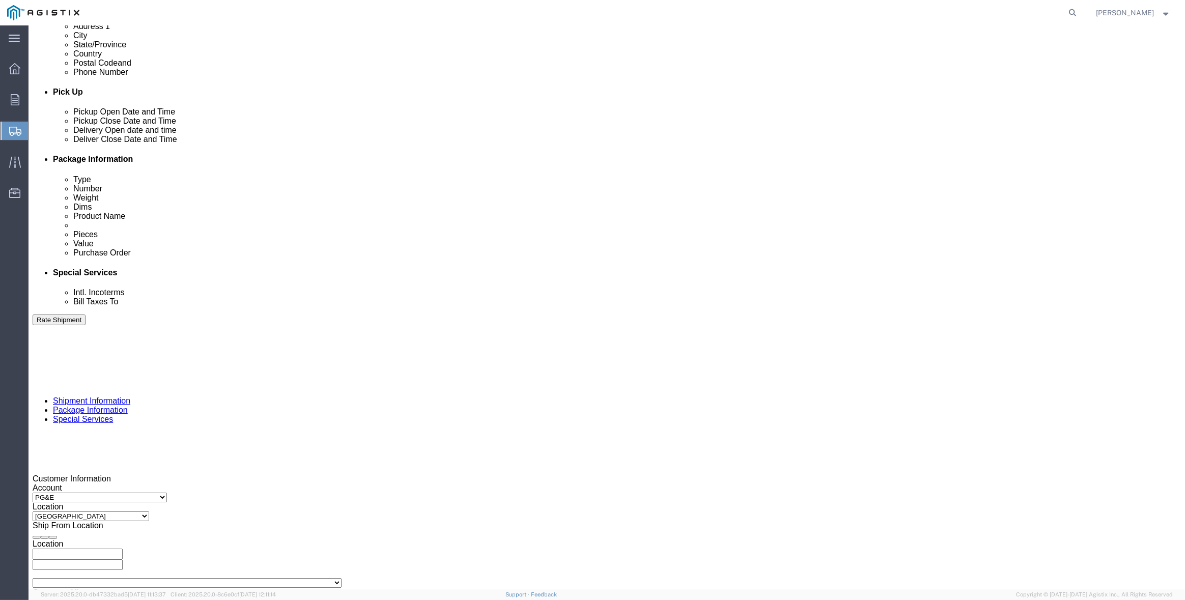
click button "Apply"
click div "[DATE] 12:00 PM"
type input "2:00 PM"
click button "Apply"
click div
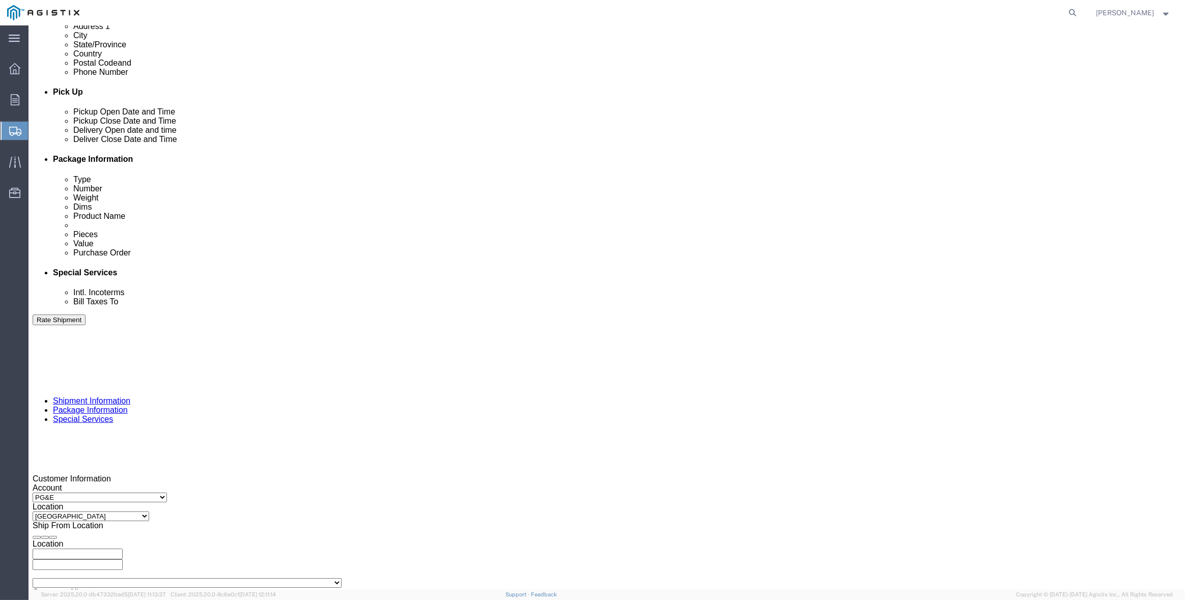
click input "3:00 PM"
type input "8:00 AM"
click button "Apply"
click div
type input "3:00 PM"
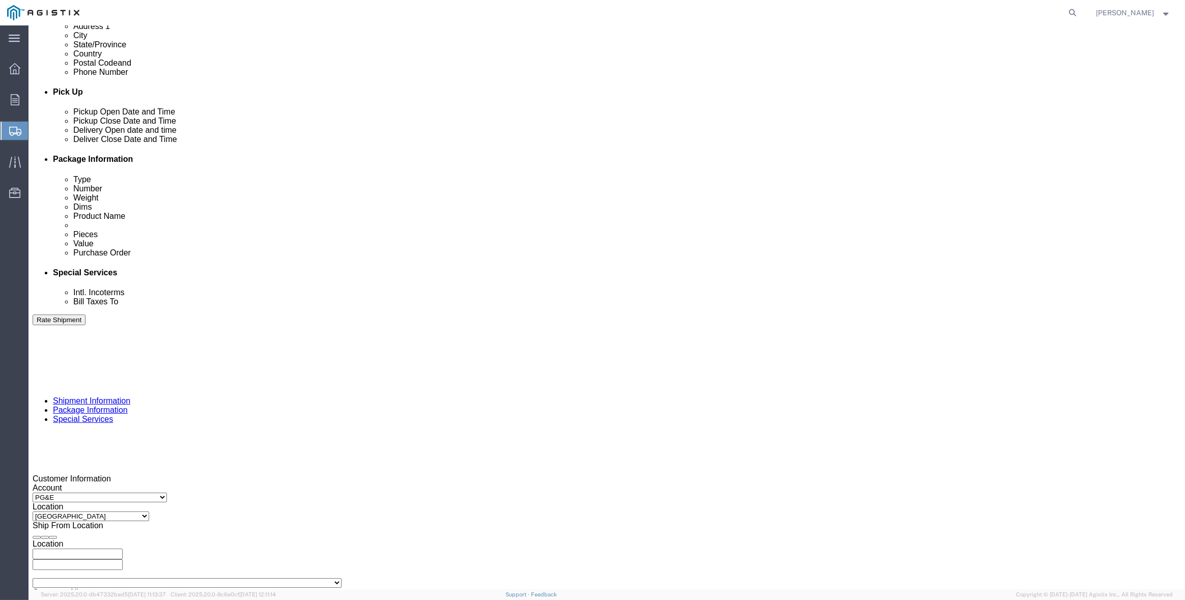
click button "Apply"
click input "text"
type input "3501419707"
select select "SALEORDR"
type input "300247"
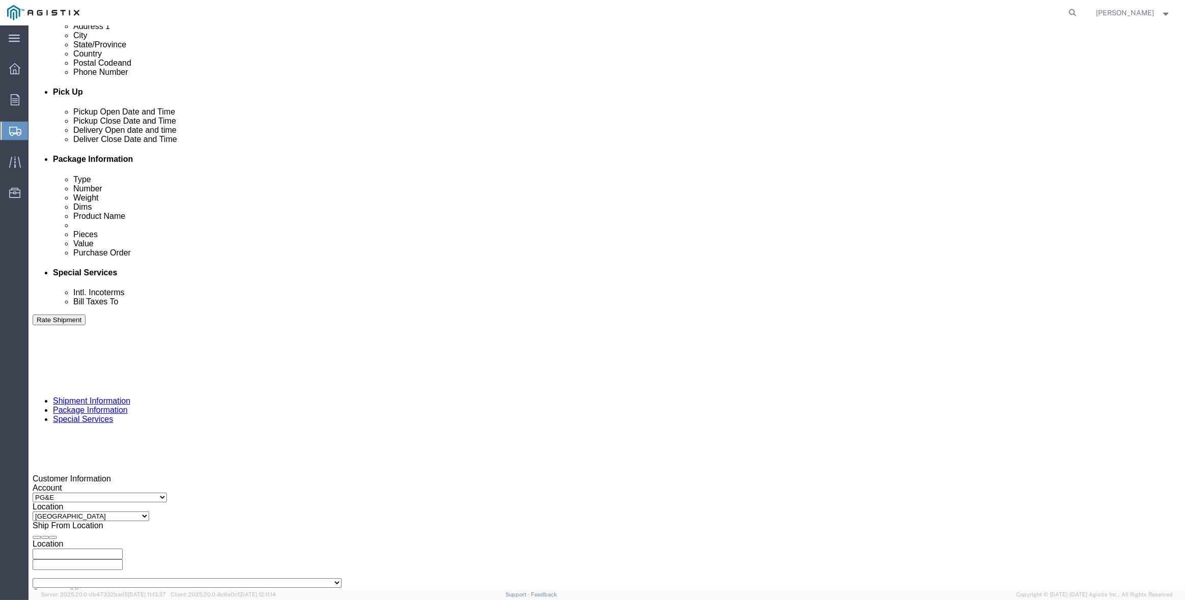
click select "Select Air Less than Truckload Multi-Leg Ocean Freight Rail Small Parcel Truckl…"
select select "TL"
click select "Select Air Less than Truckload Multi-Leg Ocean Freight Rail Small Parcel Truckl…"
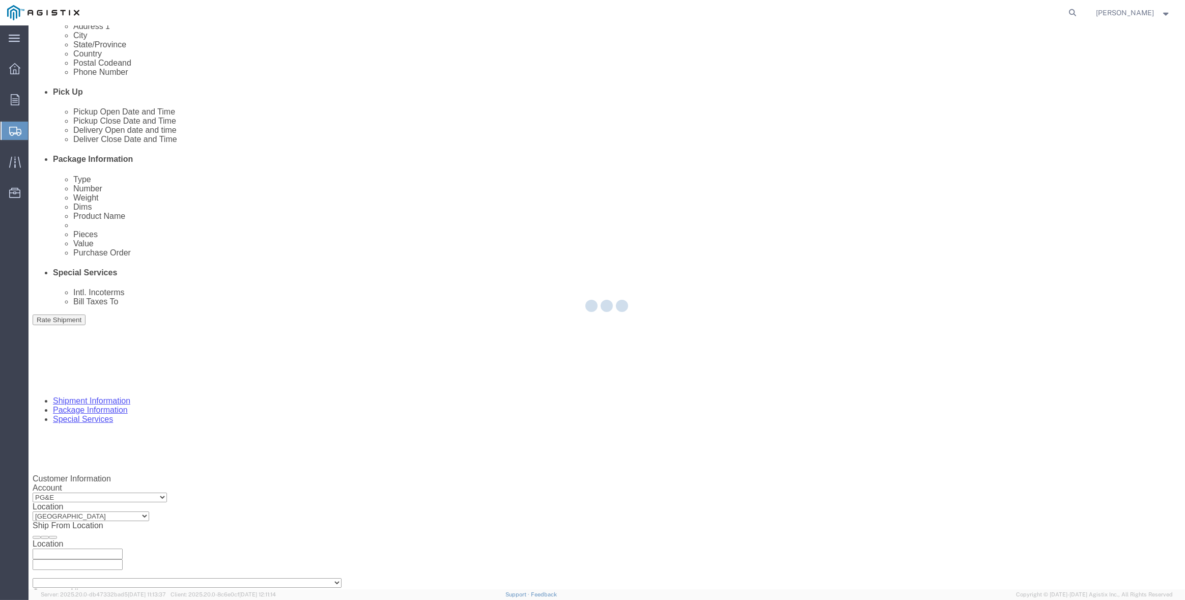
select select
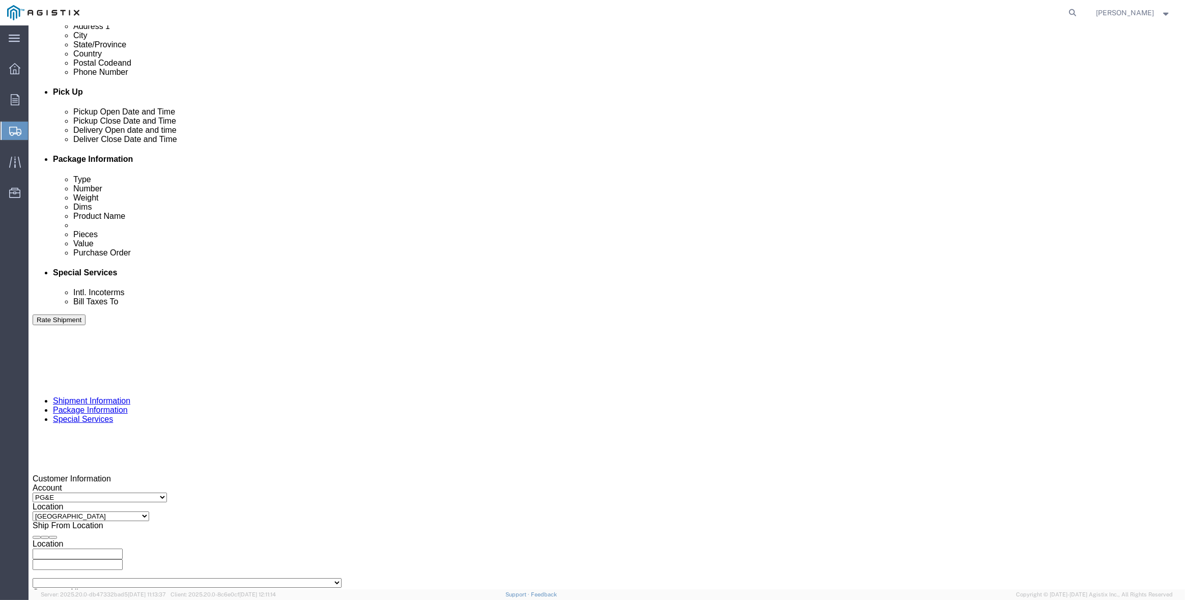
click select "Select 1-Ton (PSS) 10 Wheel 10 Yard Dump Truck 20 Yard Dump Truck Bobtail Botto…"
select select "FLBD"
click select "Select 1-Ton (PSS) 10 Wheel 10 Yard Dump Truck 20 Yard Dump Truck Bobtail Botto…"
click select "Select 35 Feet 20 Feet 28 Feet 53 Feet 40 Feet 48 Feet"
select select "53FT"
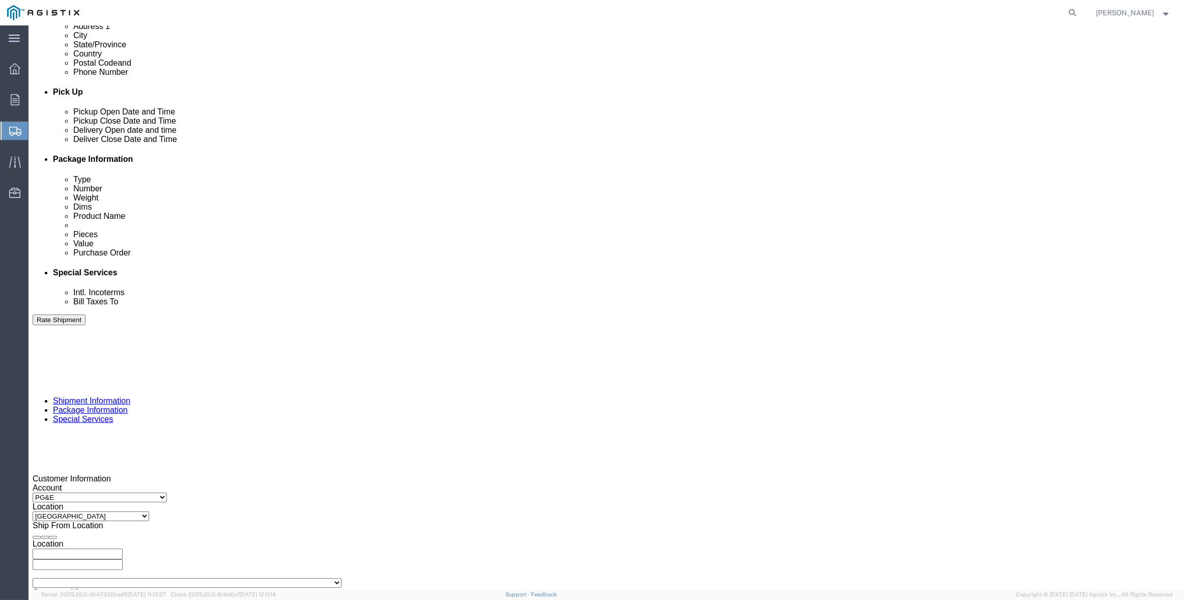
click select "Select 35 Feet 20 Feet 28 Feet 53 Feet 40 Feet 48 Feet"
click div "Please fix the following errors Customer Information Account Select Inertia Eng…"
click button "Continue"
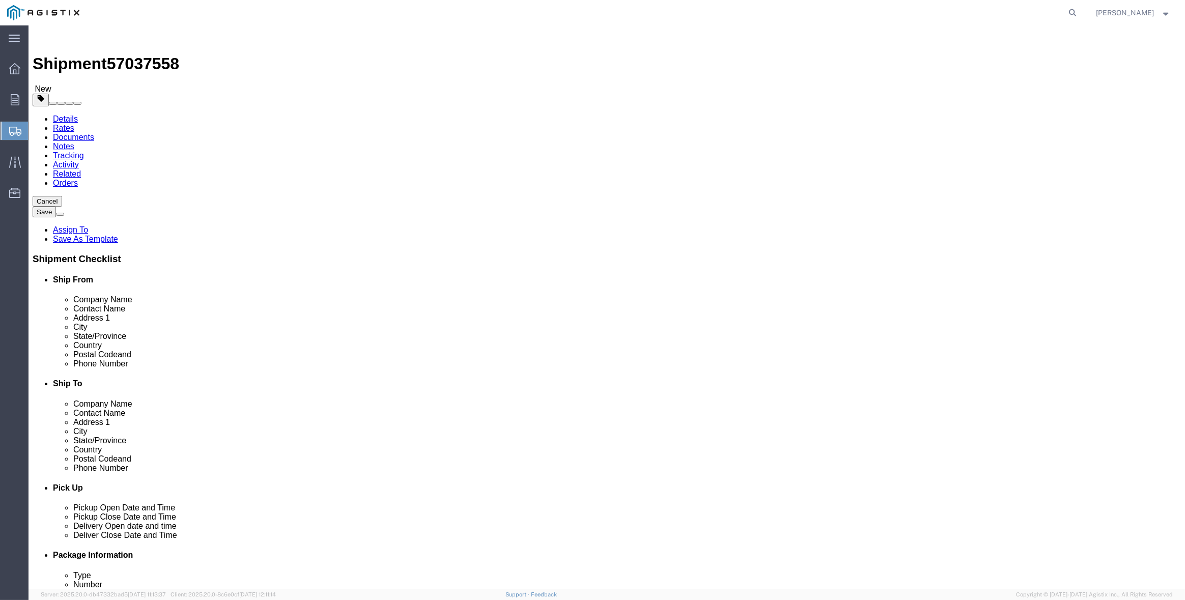
drag, startPoint x: 226, startPoint y: 175, endPoint x: 216, endPoint y: 167, distance: 12.6
click select "Select Bulk Bundle(s) Cardboard Box(es) Carton(s) Crate(s) Drum(s) (Fiberboard)…"
select select "CRAT"
click select "Select Bulk Bundle(s) Cardboard Box(es) Carton(s) Crate(s) Drum(s) (Fiberboard)…"
click input "1"
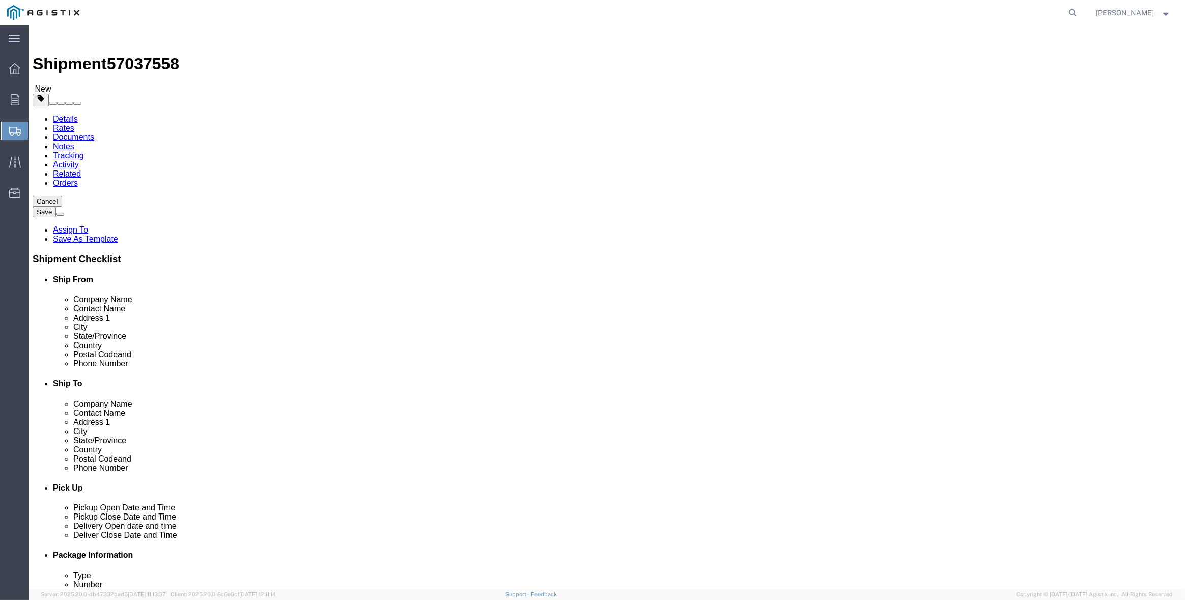
type input "16"
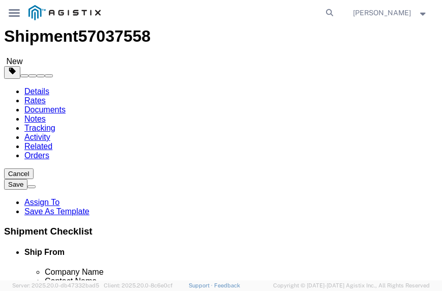
scroll to position [51, 0]
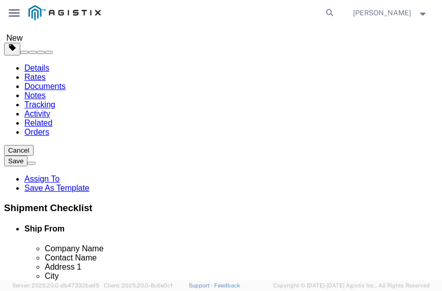
click input "text"
type input "139"
type input "47"
type input "48"
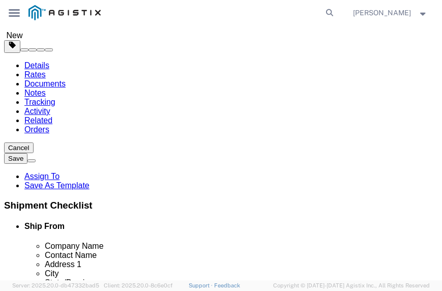
type input "12800"
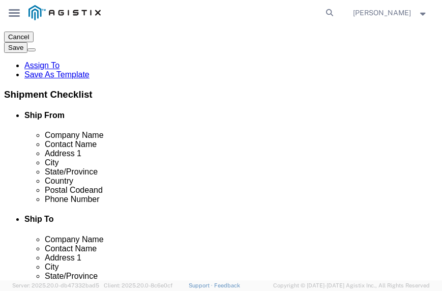
scroll to position [166, 0]
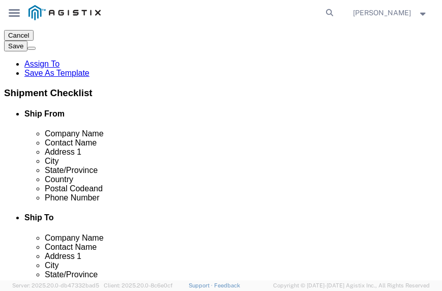
click link "Add Content"
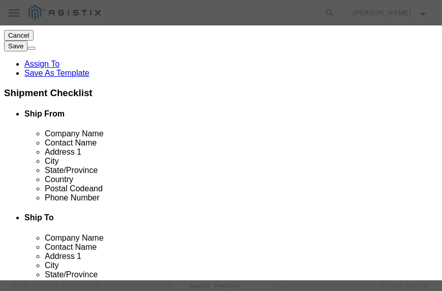
click input "text"
type input "M343960"
click td "Name: SWITCH OVERHEAD 25KV 900A"
select select
type input "79694.56"
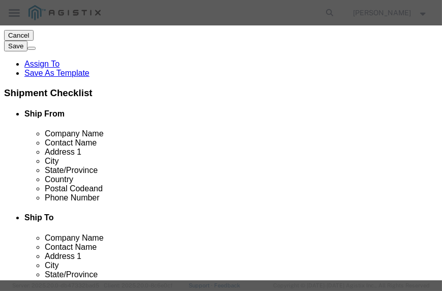
select select "USD"
select select
type input "SWITCH OVERHEAD 25KV 900A"
type input "M343960"
type textarea "L26SLSUG3J21"
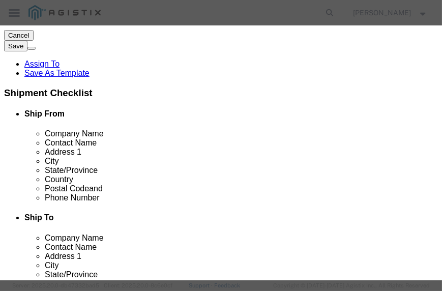
type input "SWITCH OVERHEAD 25KV 900A"
drag, startPoint x: 224, startPoint y: 95, endPoint x: 220, endPoint y: 87, distance: 9.1
click input "text"
type input "16"
type input "1275112.96"
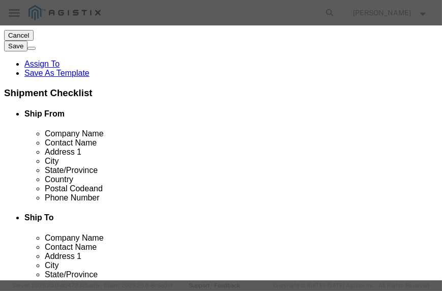
select select "EA"
type input "82,882.40"
click select "Select Account Type Activity ID Airline Appointment Number ASN Batch Number Bil…"
select select "PURCHORD"
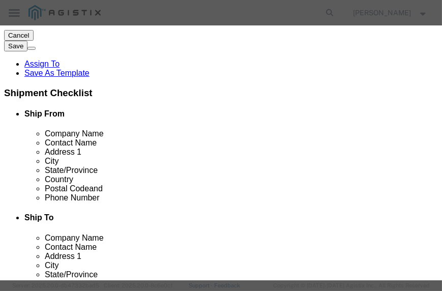
click select "Select Account Type Activity ID Airline Appointment Number ASN Batch Number Bil…"
type input "3501419707"
select select "SALEORDR"
type input "300247"
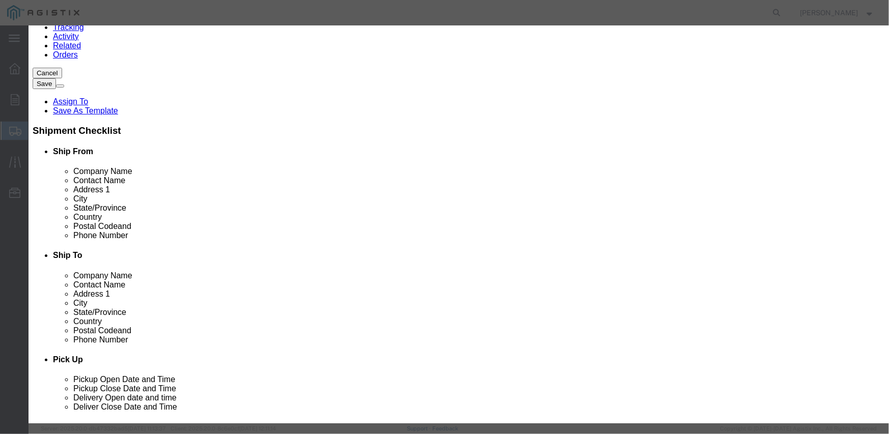
scroll to position [0, 0]
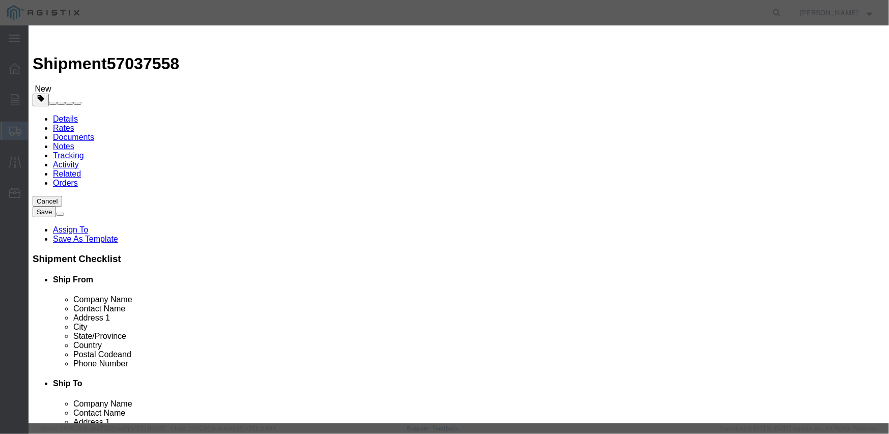
click button "Save & Close"
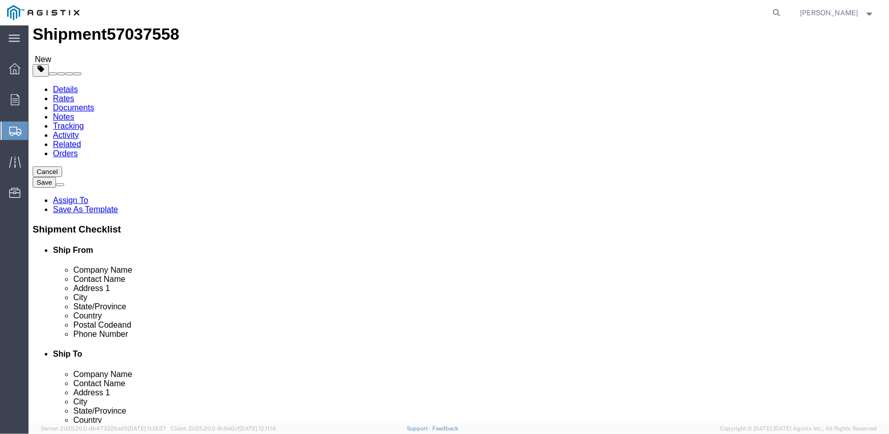
scroll to position [46, 0]
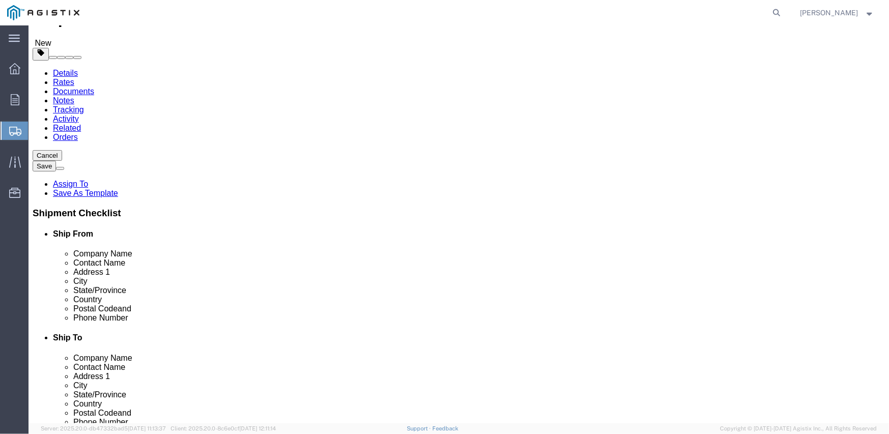
click button "Continue"
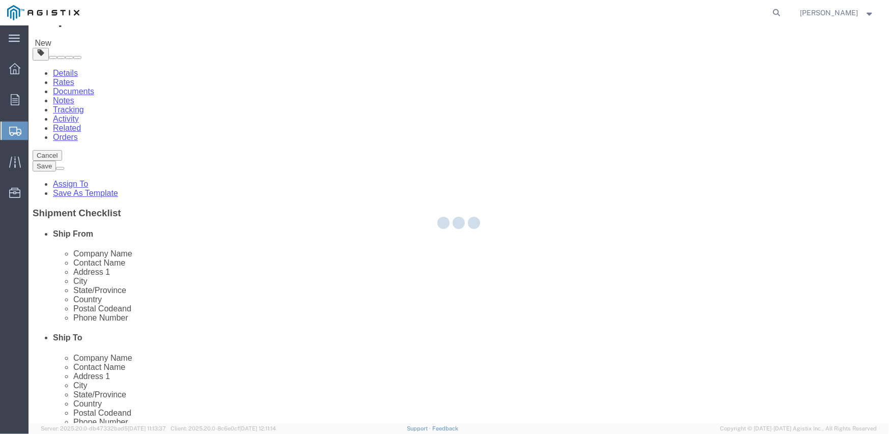
select select
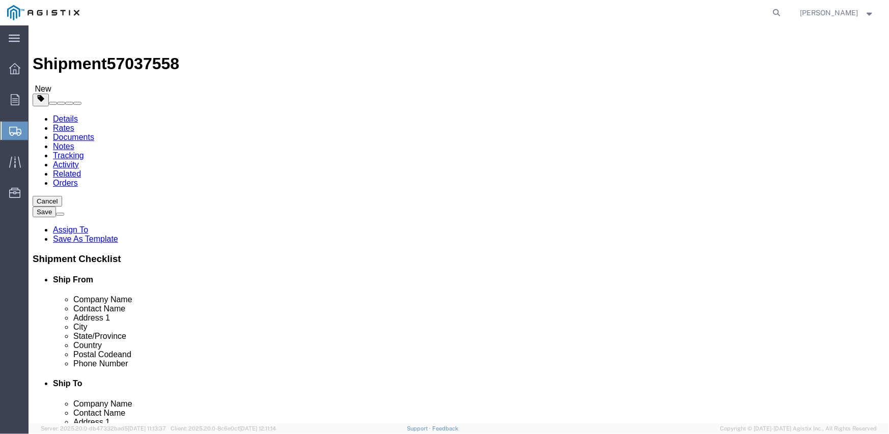
click button "Rate Shipment"
